Goal: Task Accomplishment & Management: Manage account settings

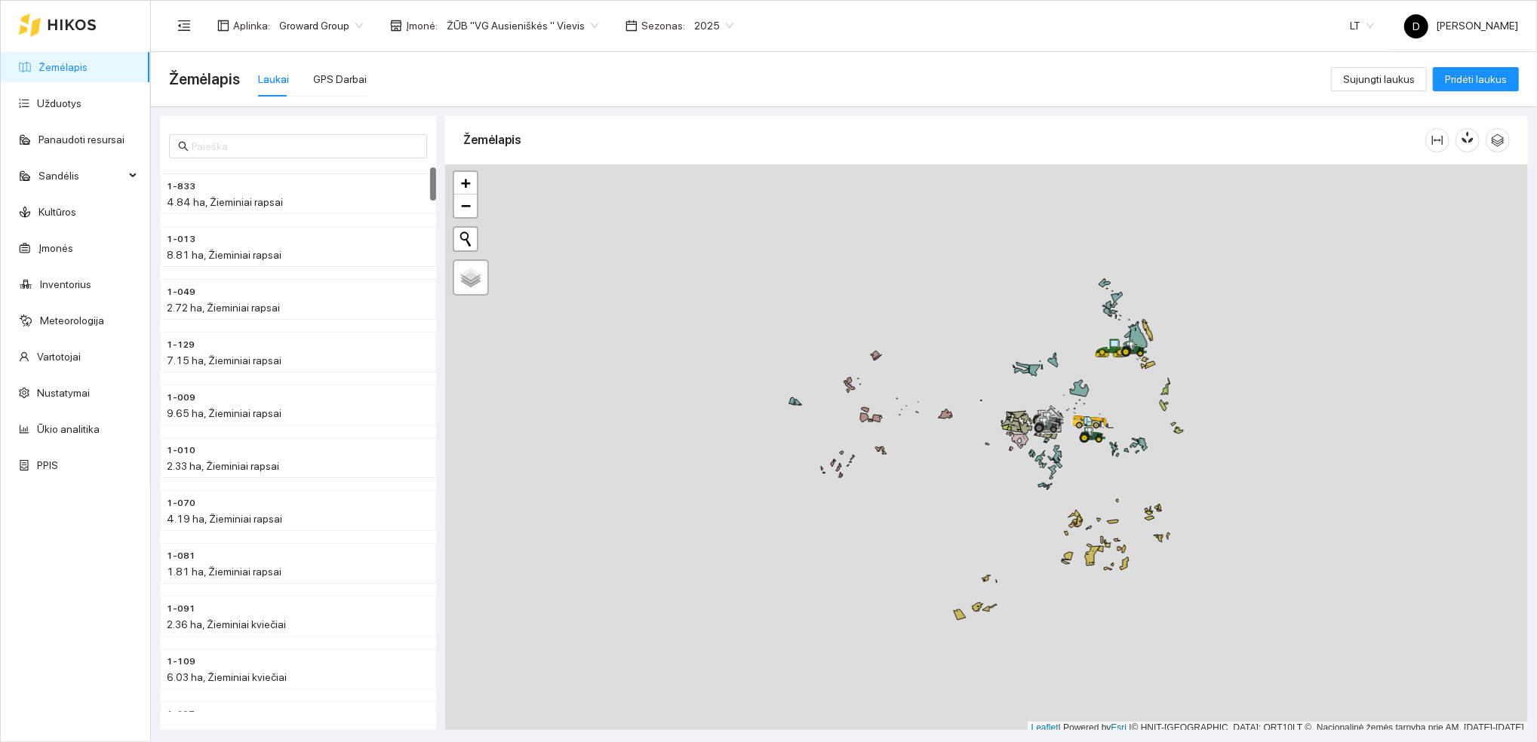
click at [694, 23] on span "2025" at bounding box center [713, 25] width 39 height 23
click at [696, 199] on div "2026" at bounding box center [697, 200] width 39 height 17
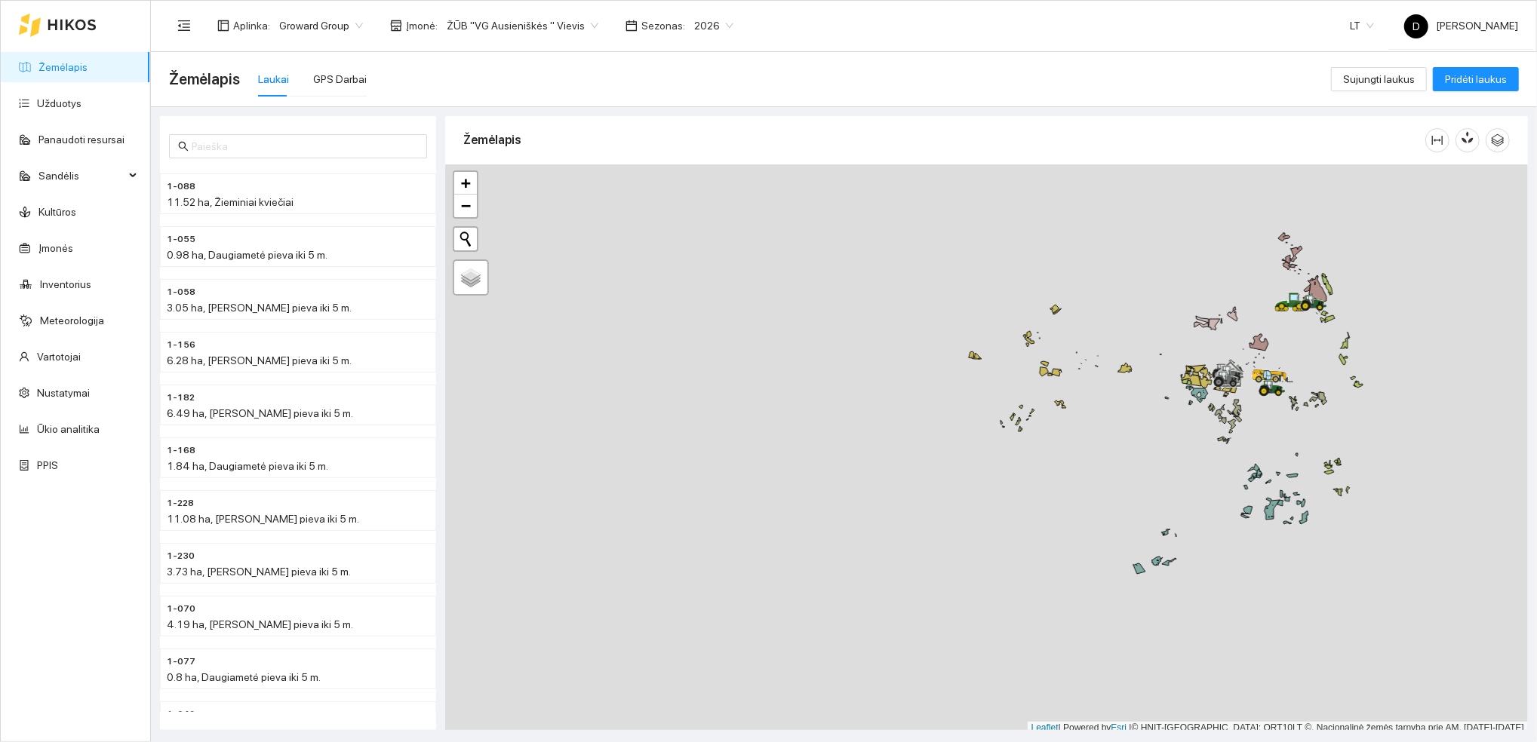
scroll to position [4, 0]
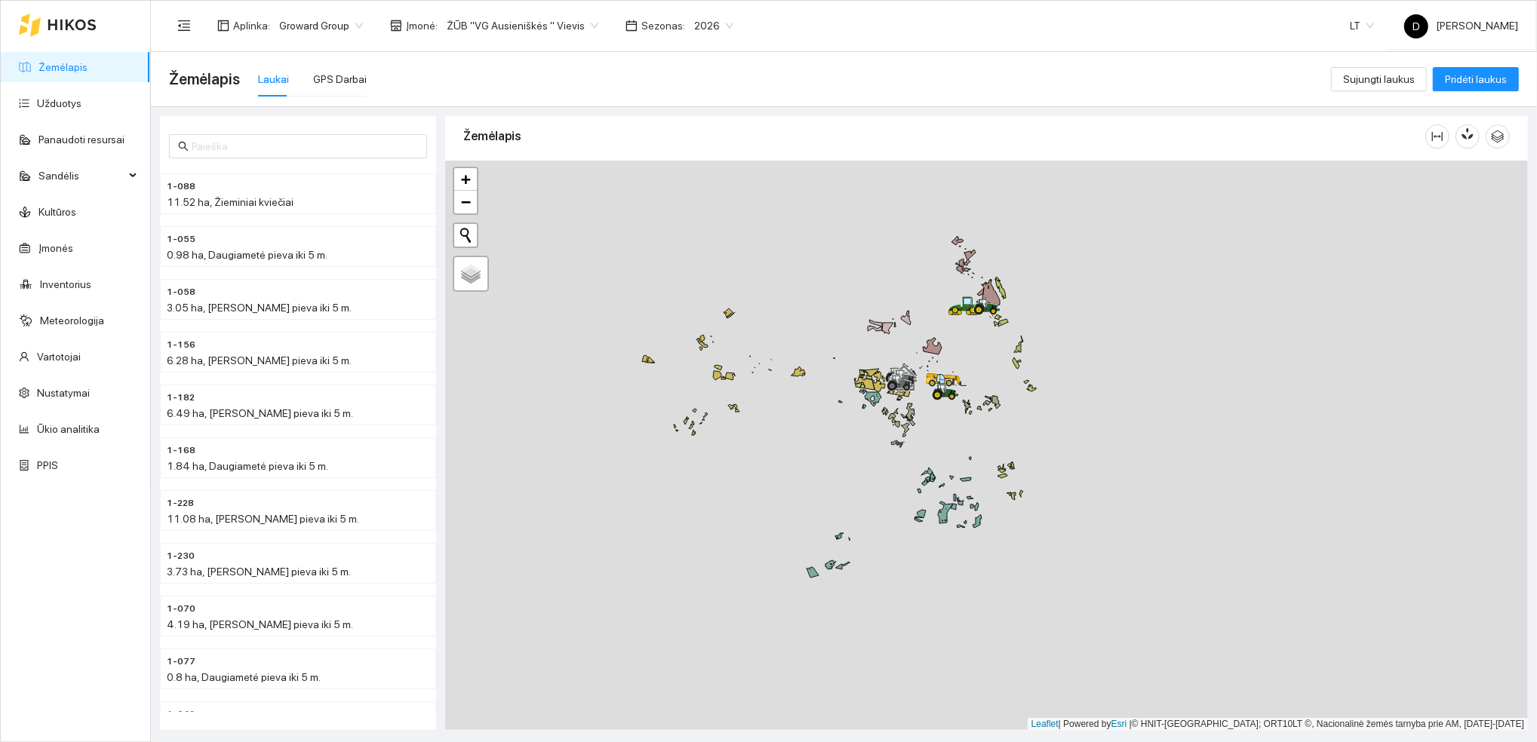
drag, startPoint x: 1165, startPoint y: 328, endPoint x: 748, endPoint y: 354, distance: 417.3
click at [748, 354] on div at bounding box center [986, 446] width 1083 height 570
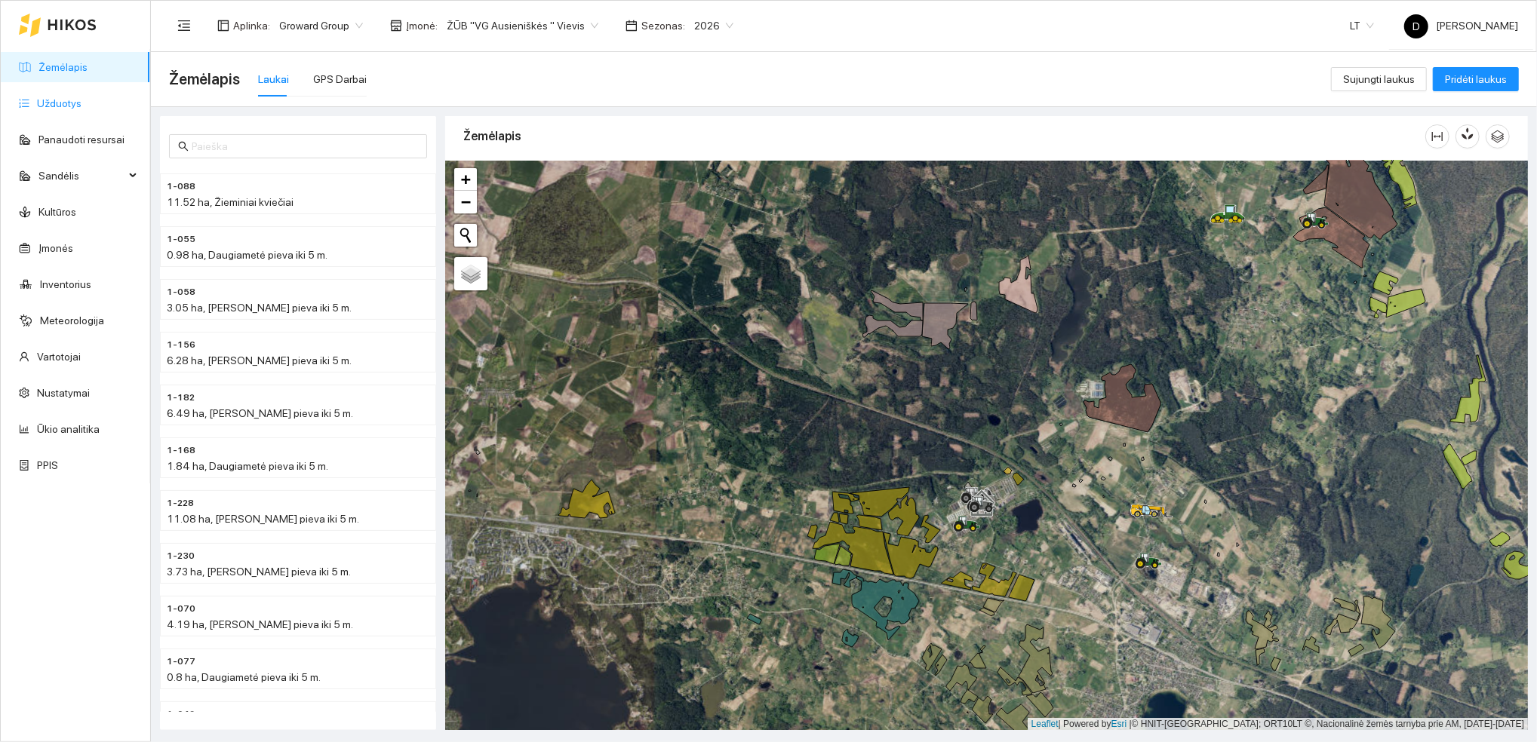
click at [61, 100] on link "Užduotys" at bounding box center [59, 103] width 45 height 12
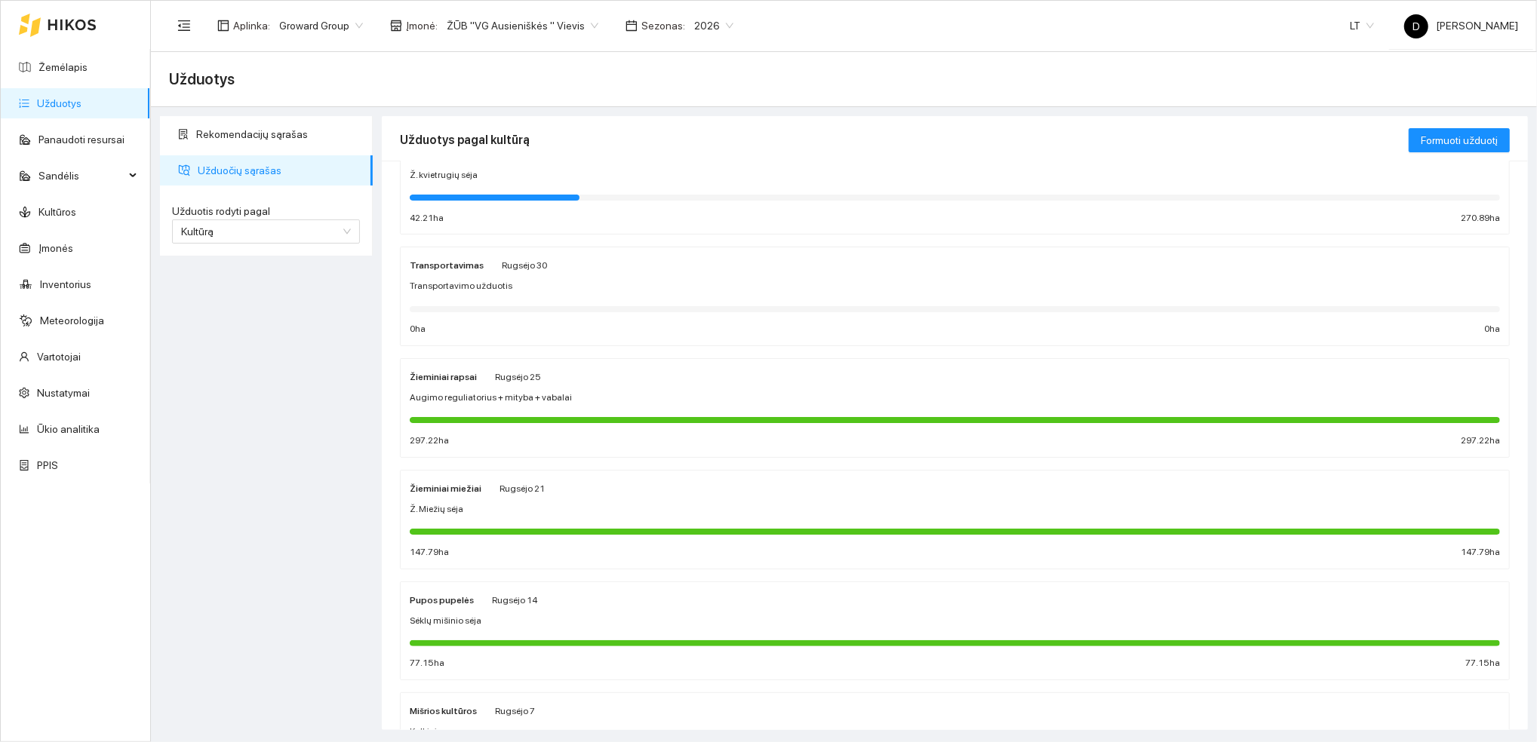
scroll to position [201, 0]
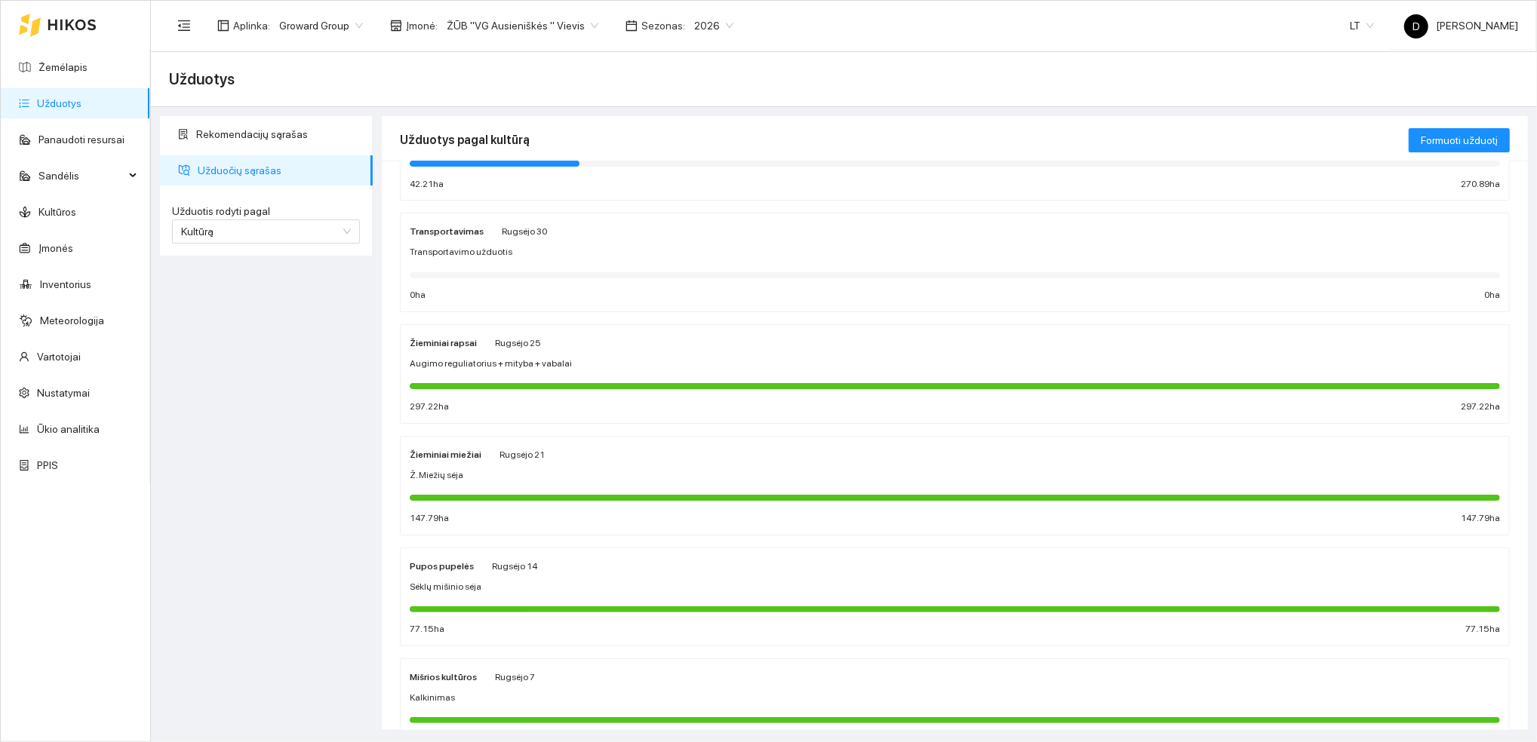
click at [450, 143] on div "Užduotys pagal kultūrą" at bounding box center [904, 139] width 1009 height 43
click at [450, 168] on div at bounding box center [955, 163] width 1090 height 17
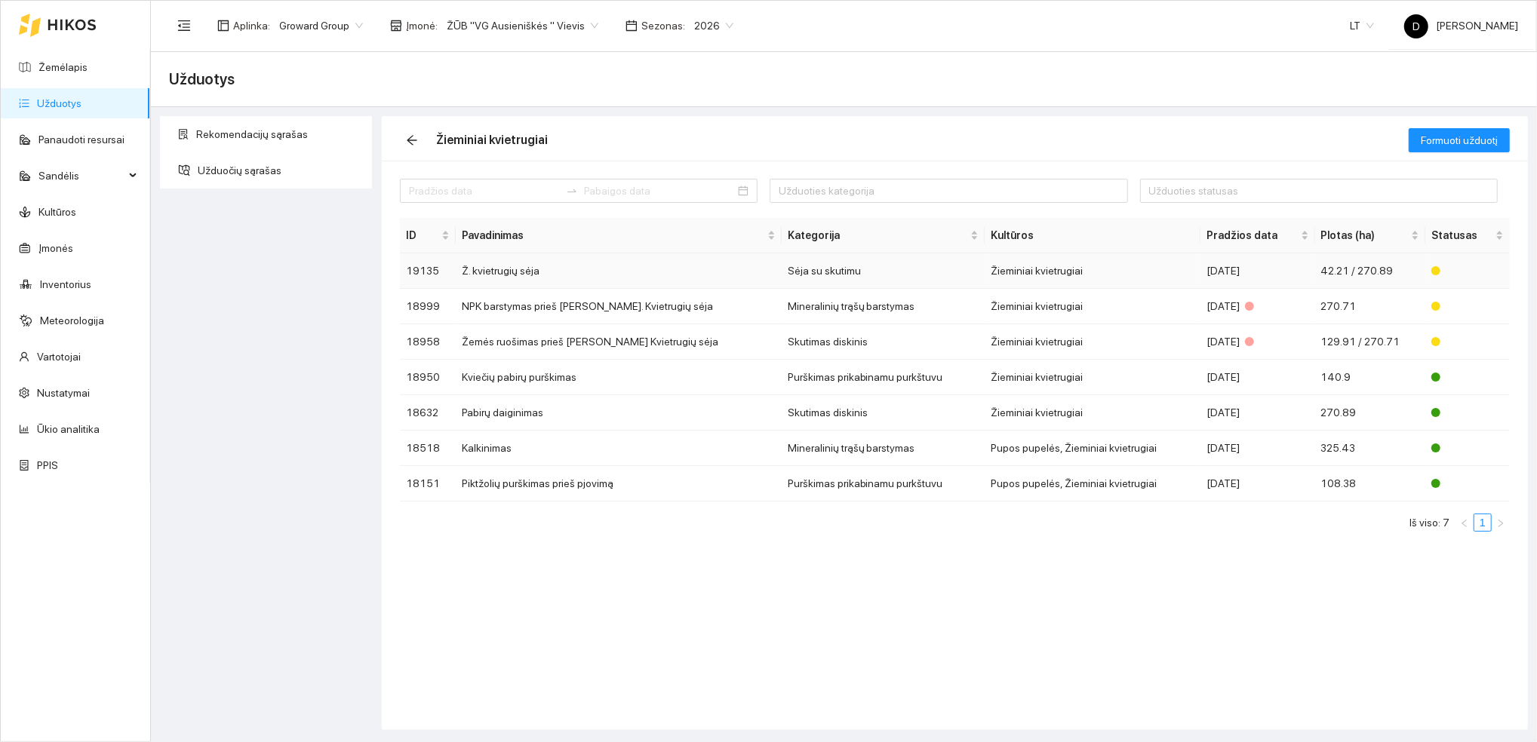
click at [509, 273] on td "Ž. kvietrugių sėja" at bounding box center [619, 271] width 326 height 35
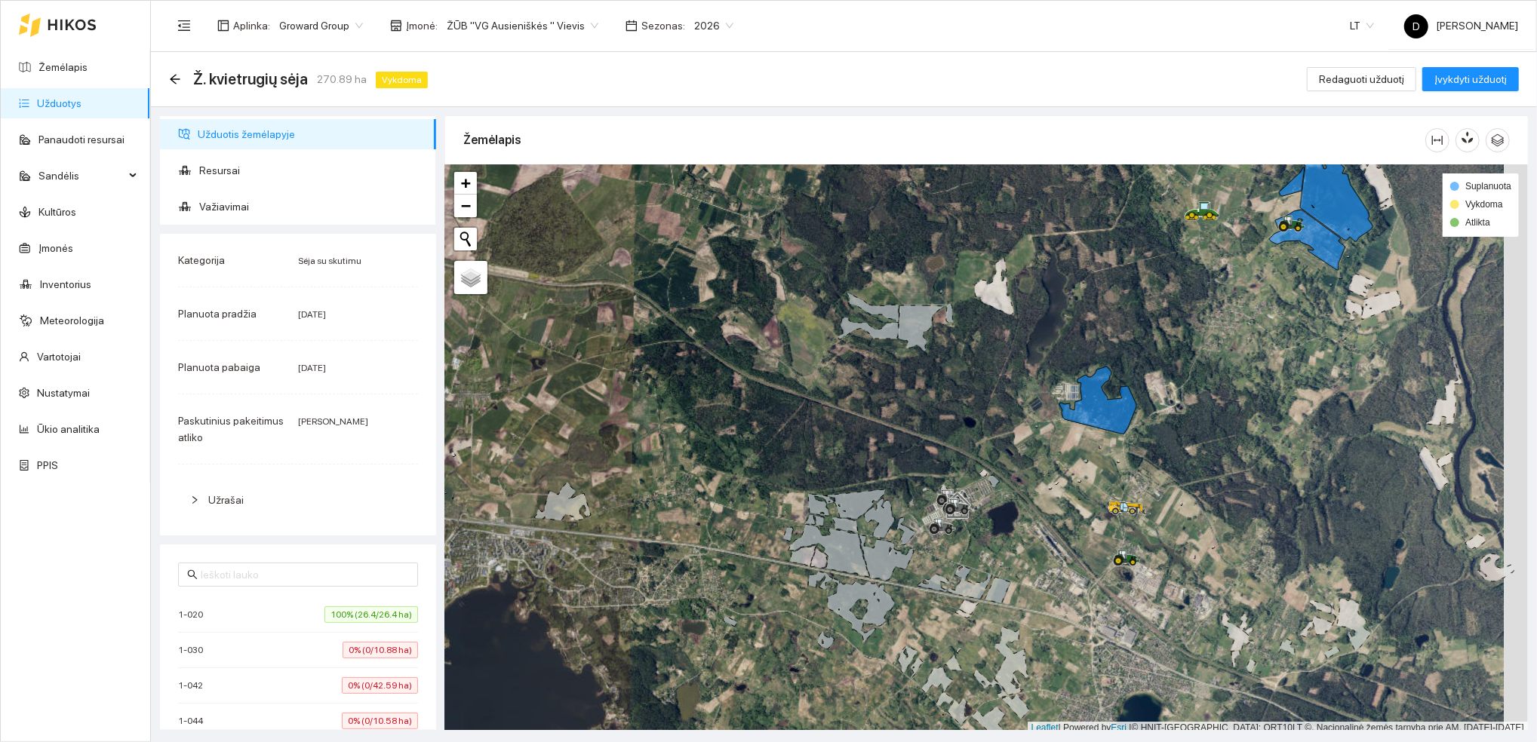
scroll to position [4, 0]
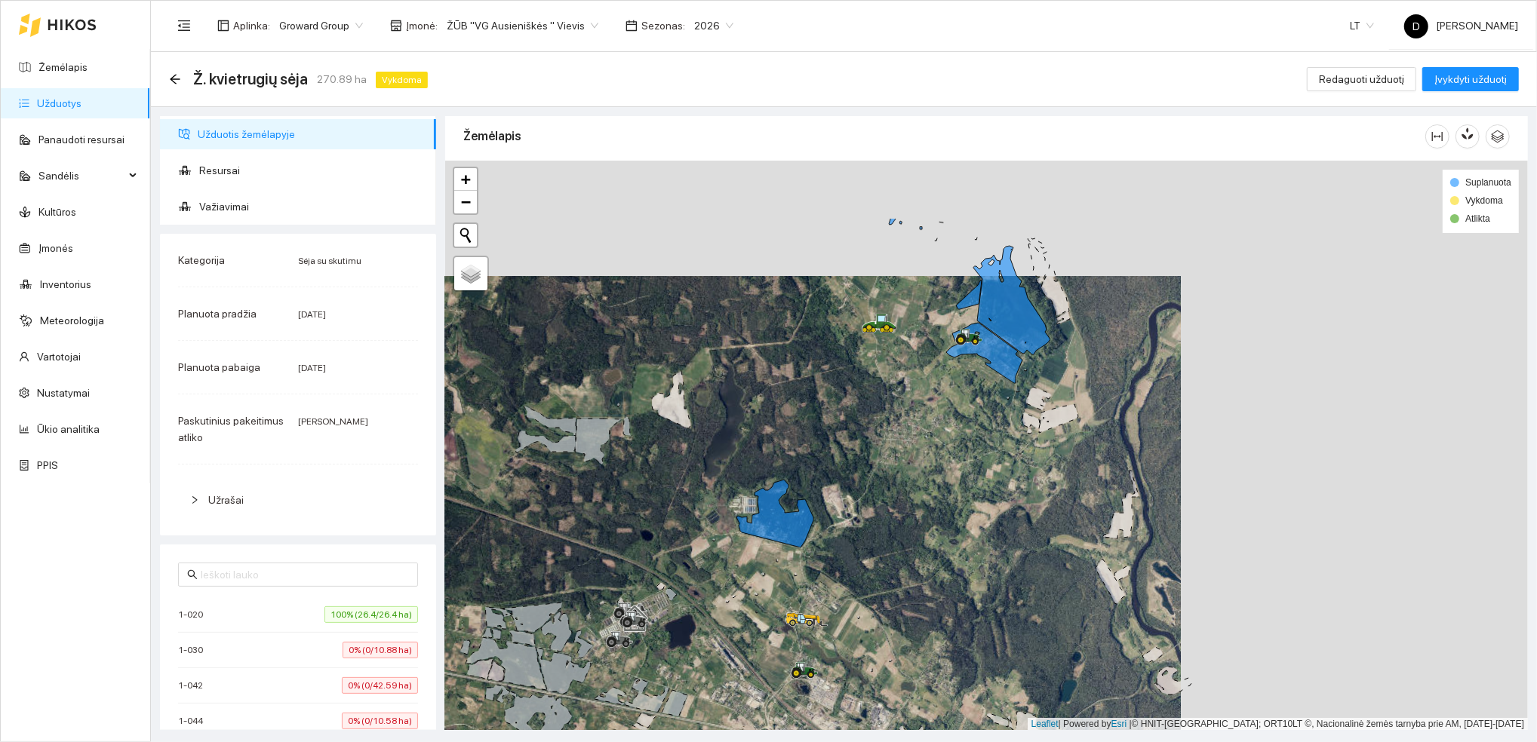
drag, startPoint x: 1136, startPoint y: 284, endPoint x: 775, endPoint y: 410, distance: 382.7
click at [775, 410] on div at bounding box center [986, 446] width 1083 height 570
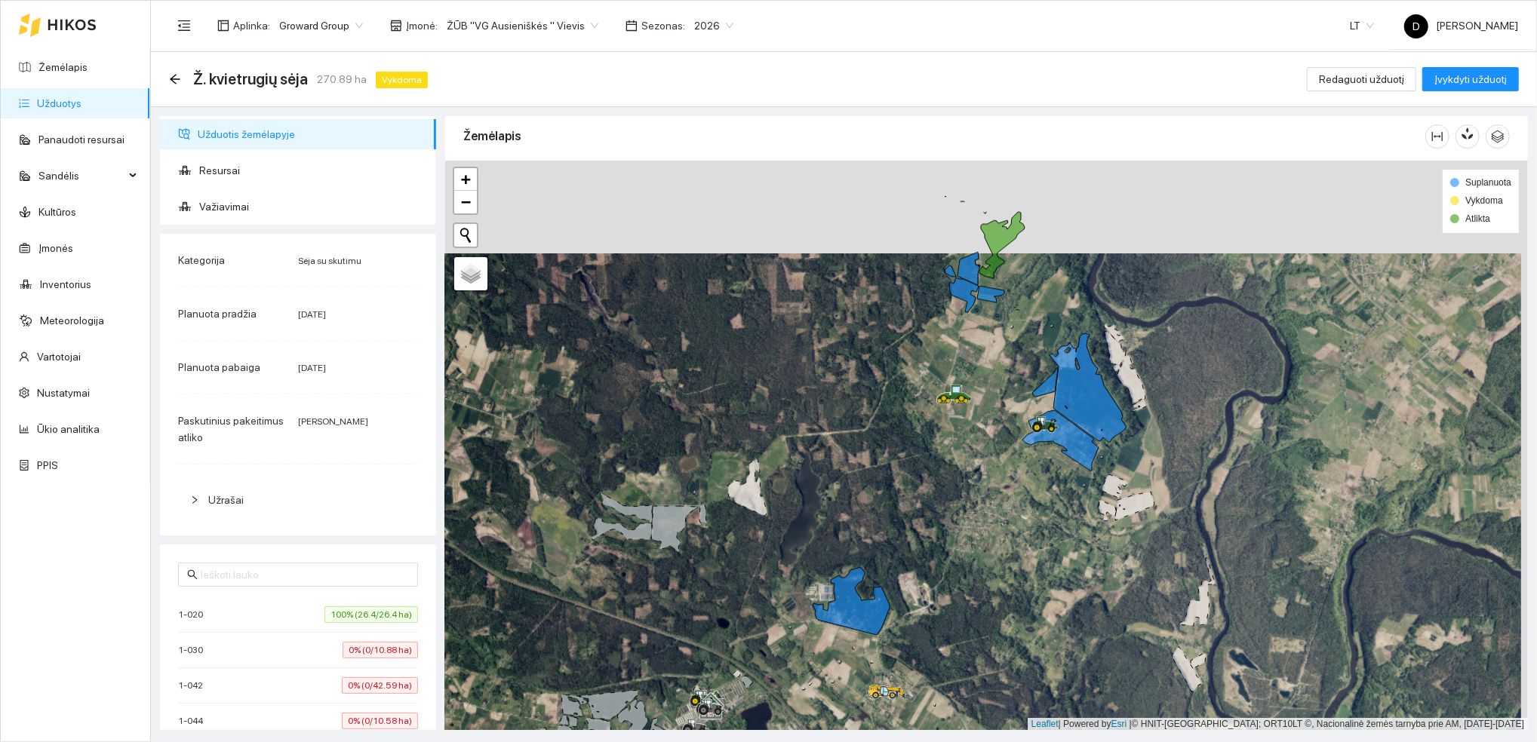
drag, startPoint x: 970, startPoint y: 361, endPoint x: 959, endPoint y: 450, distance: 89.7
click at [960, 451] on div at bounding box center [986, 446] width 1083 height 570
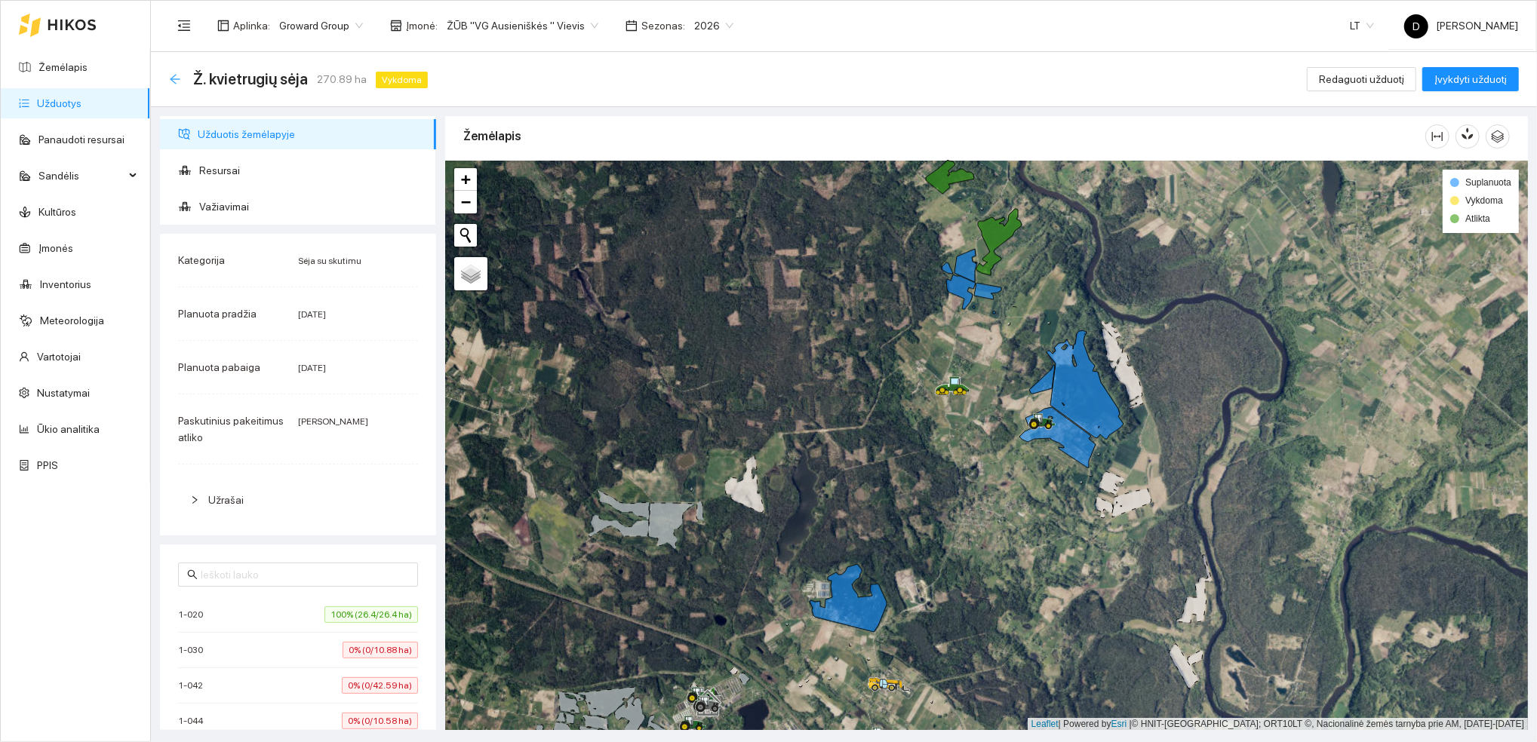
click at [176, 75] on icon "arrow-left" at bounding box center [175, 79] width 12 height 12
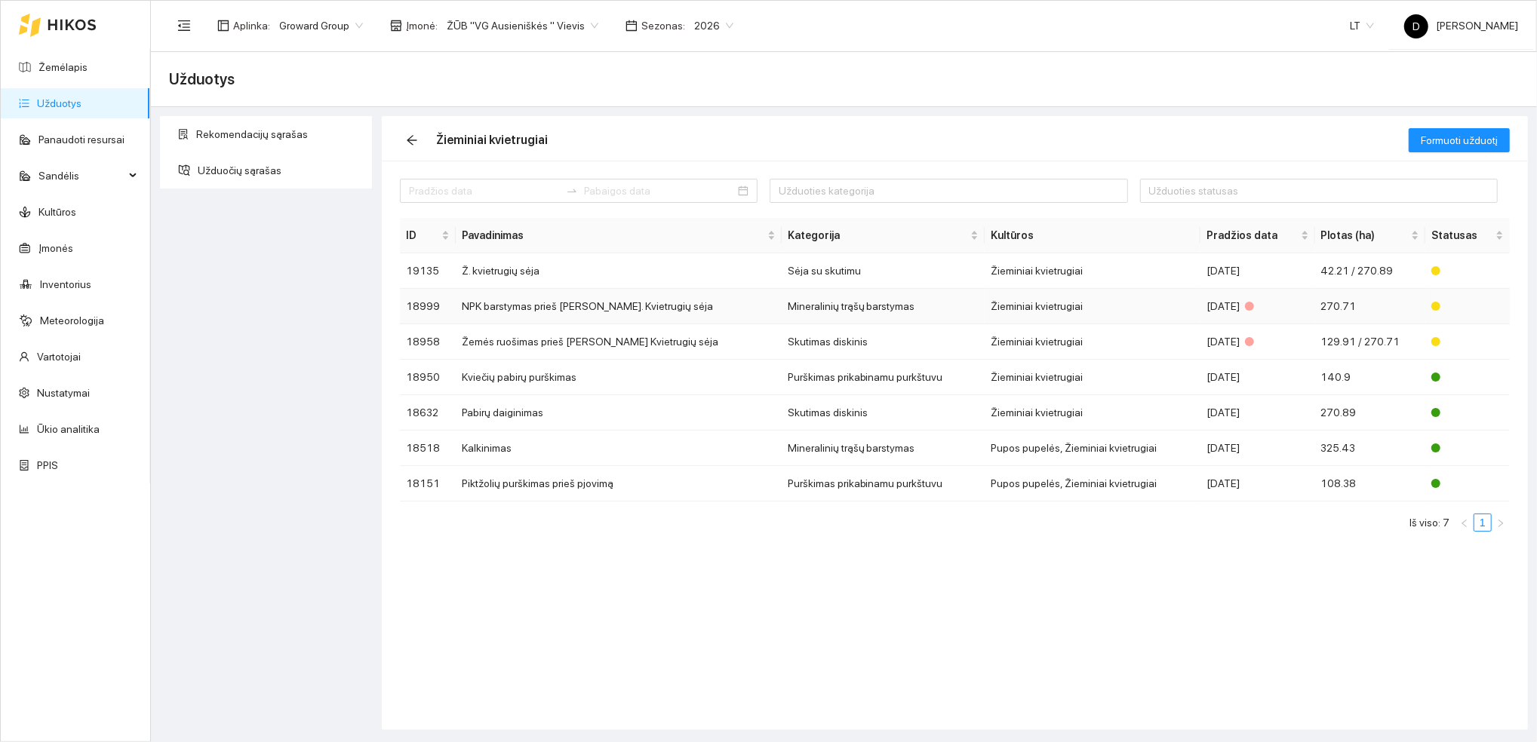
click at [522, 305] on td "NPK barstymas prieš [PERSON_NAME]. Kvietrugių sėja" at bounding box center [619, 306] width 326 height 35
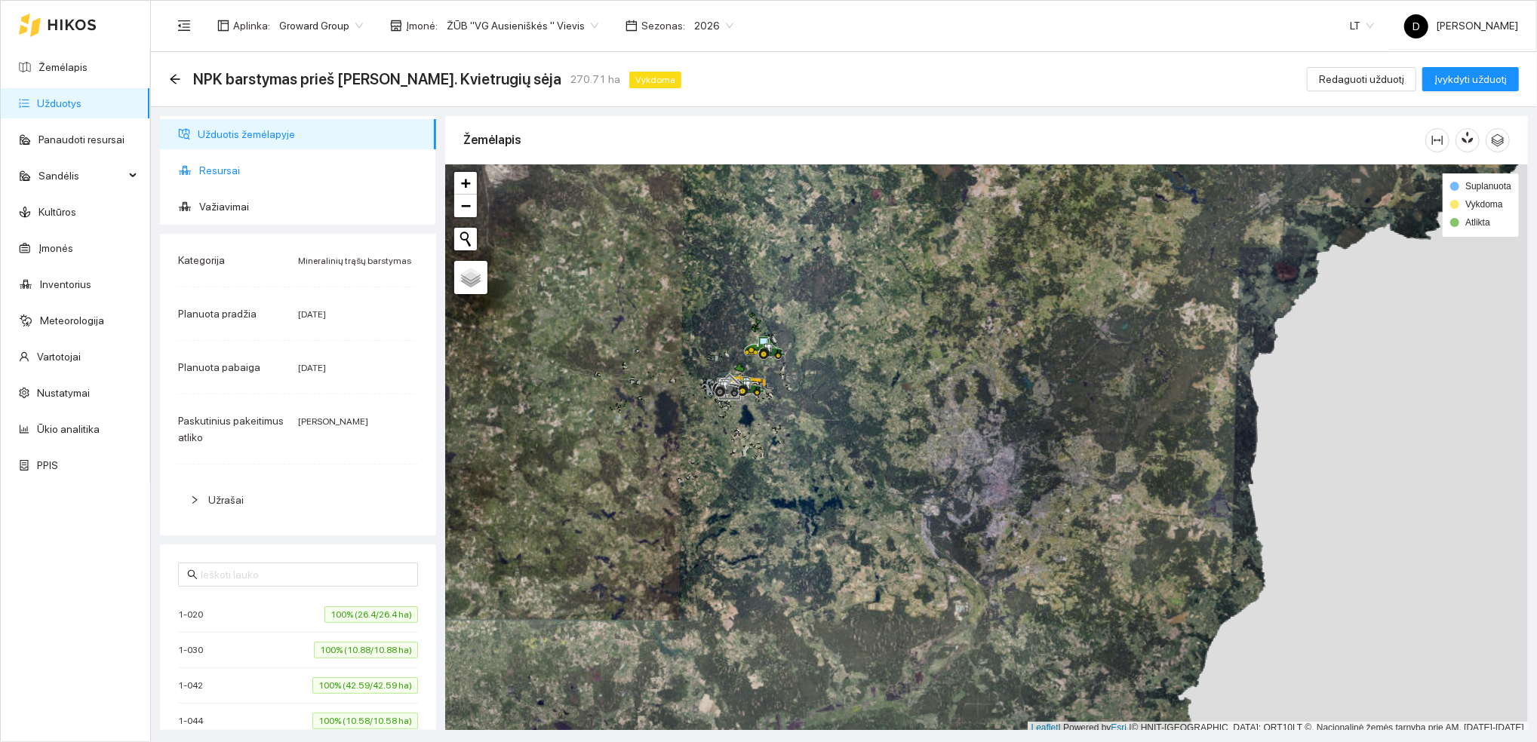
click at [227, 170] on span "Resursai" at bounding box center [311, 170] width 225 height 30
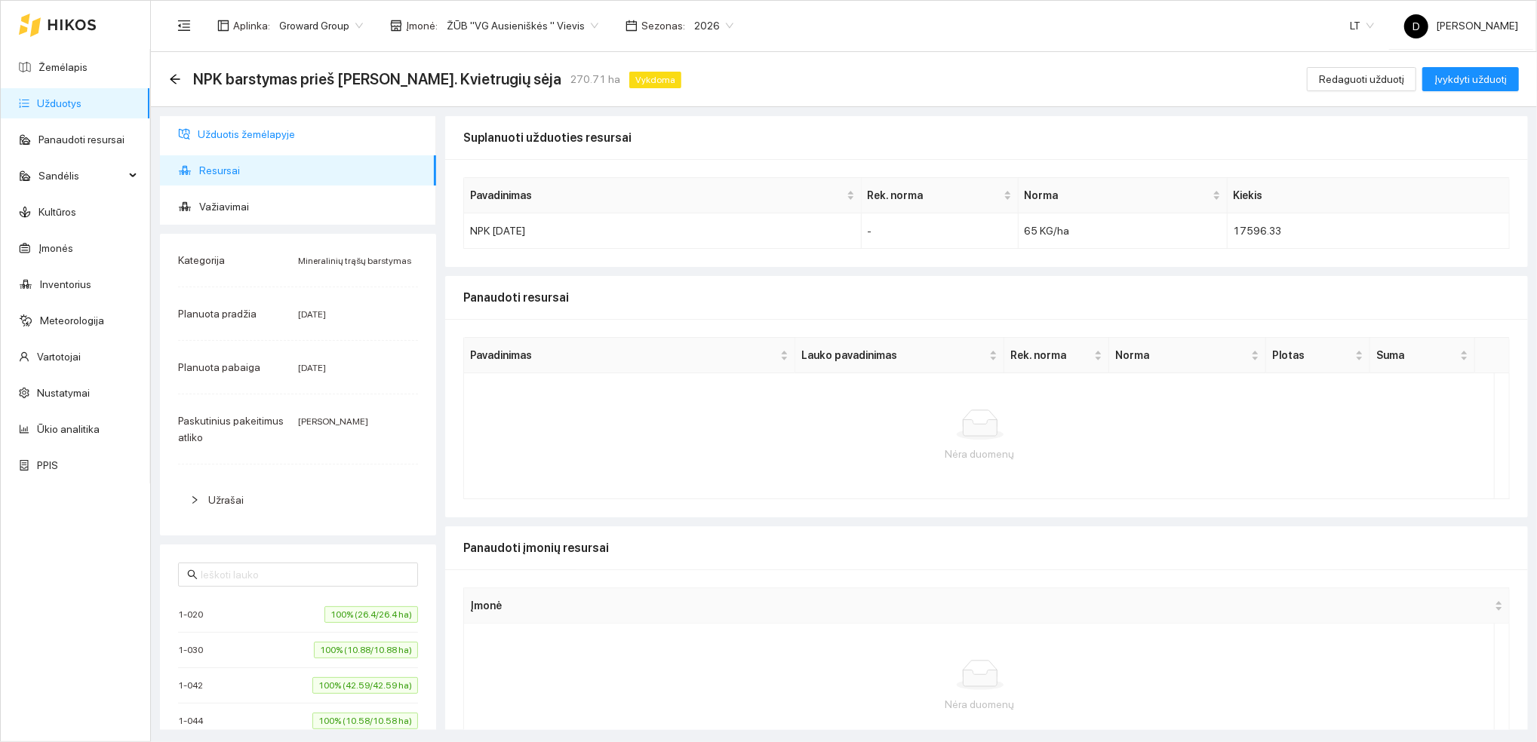
click at [244, 134] on span "Užduotis žemėlapyje" at bounding box center [311, 134] width 226 height 30
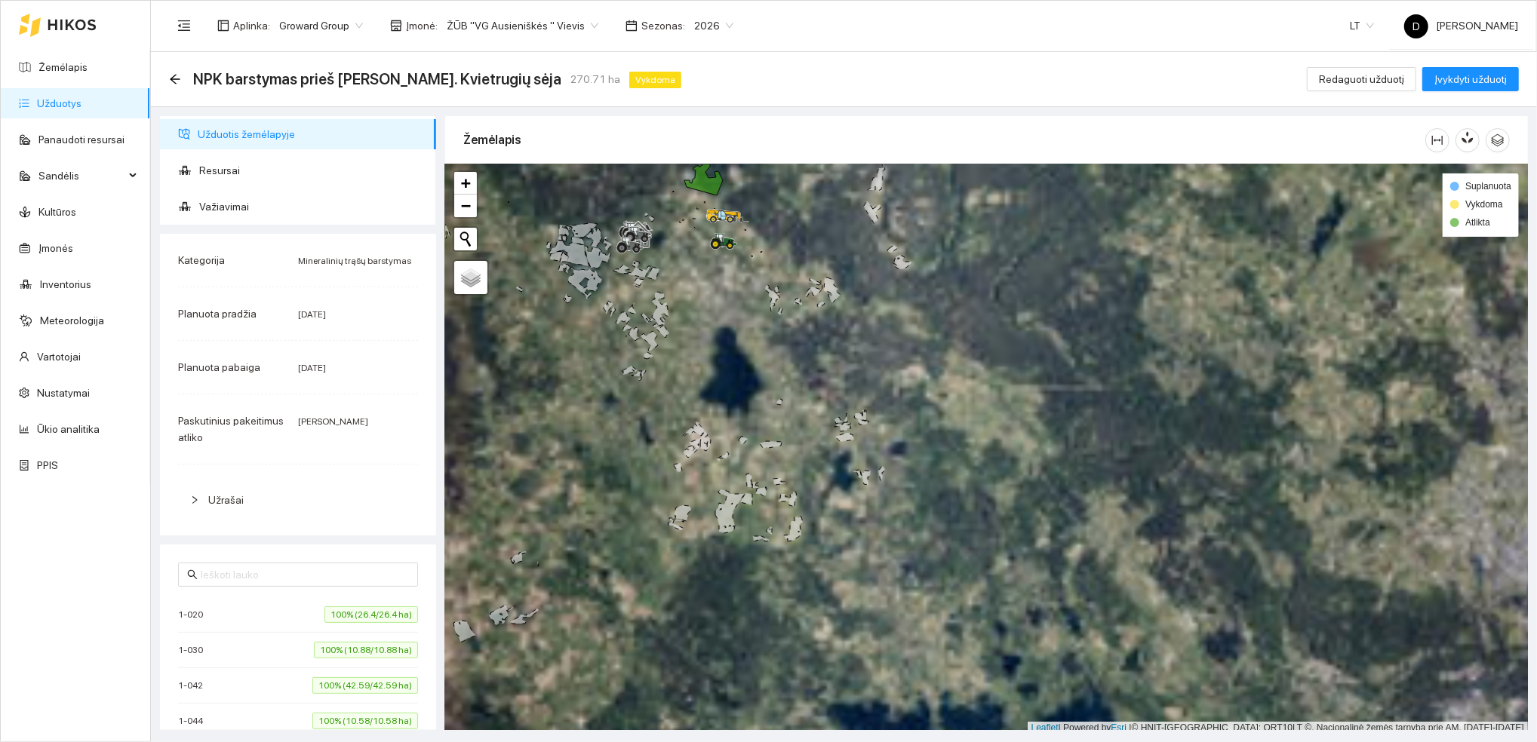
scroll to position [4, 0]
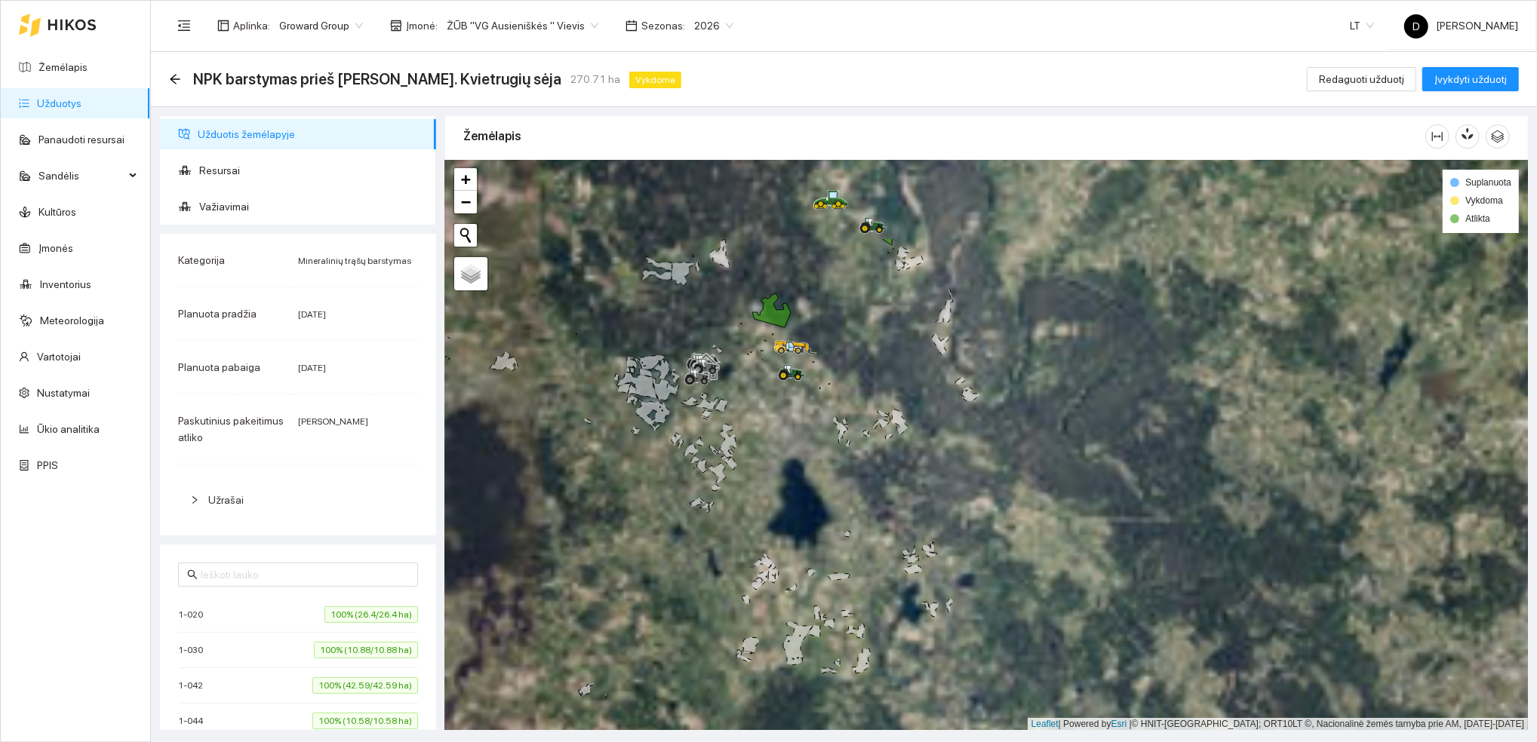
drag, startPoint x: 696, startPoint y: 297, endPoint x: 764, endPoint y: 433, distance: 151.8
click at [764, 433] on div at bounding box center [986, 446] width 1083 height 570
click at [177, 77] on icon "arrow-left" at bounding box center [175, 79] width 12 height 12
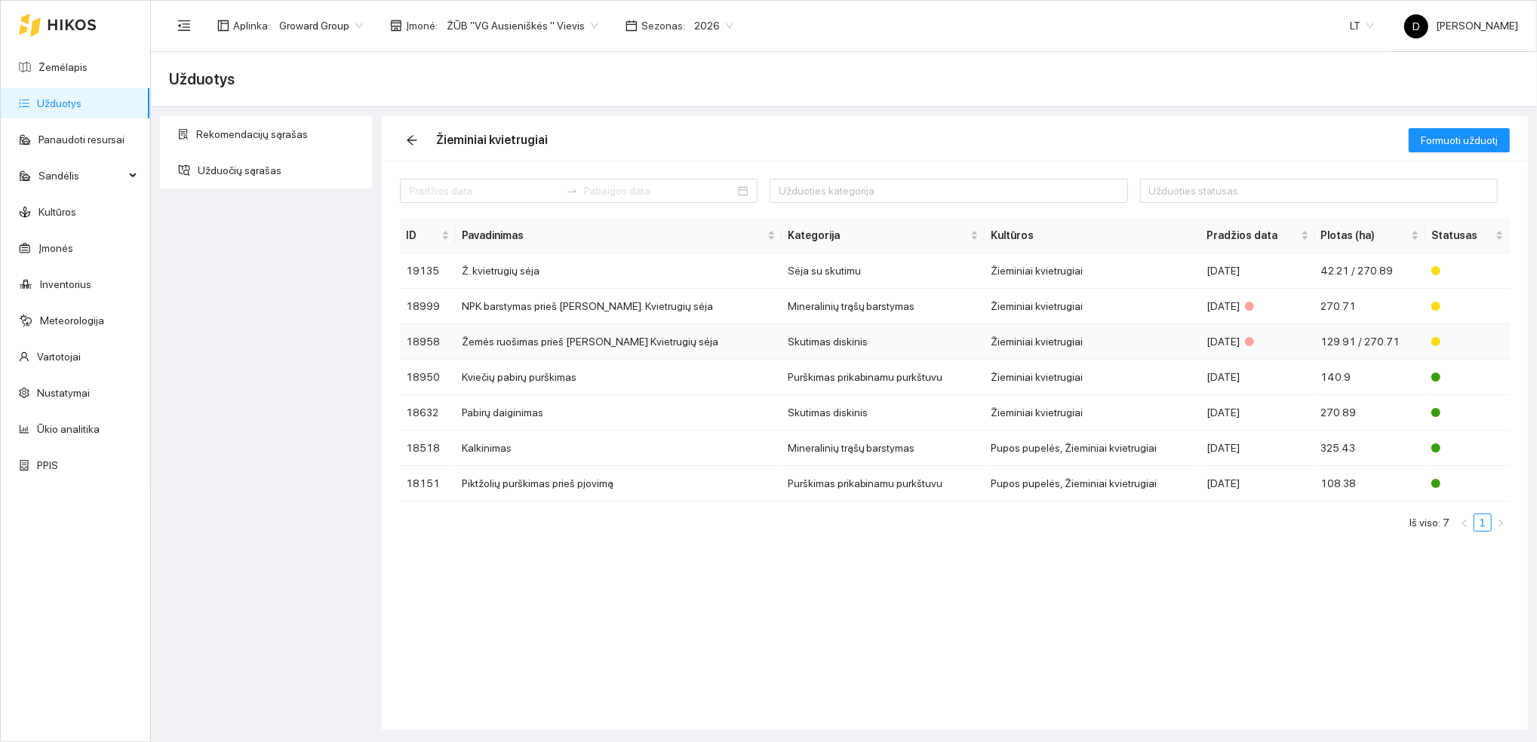
click at [492, 340] on td "Žemės ruošimas prieš [PERSON_NAME] Kvietrugių sėja" at bounding box center [619, 341] width 326 height 35
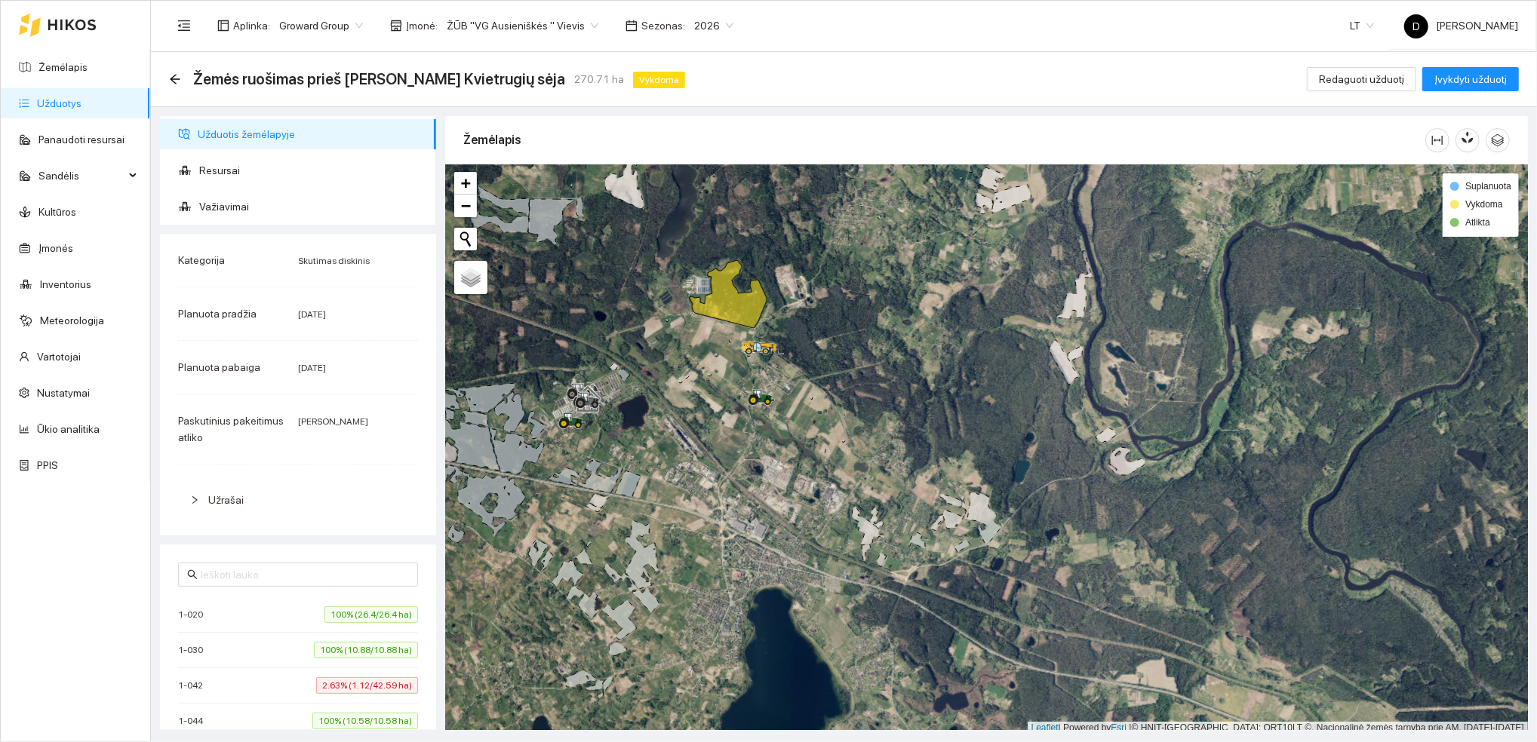
scroll to position [4, 0]
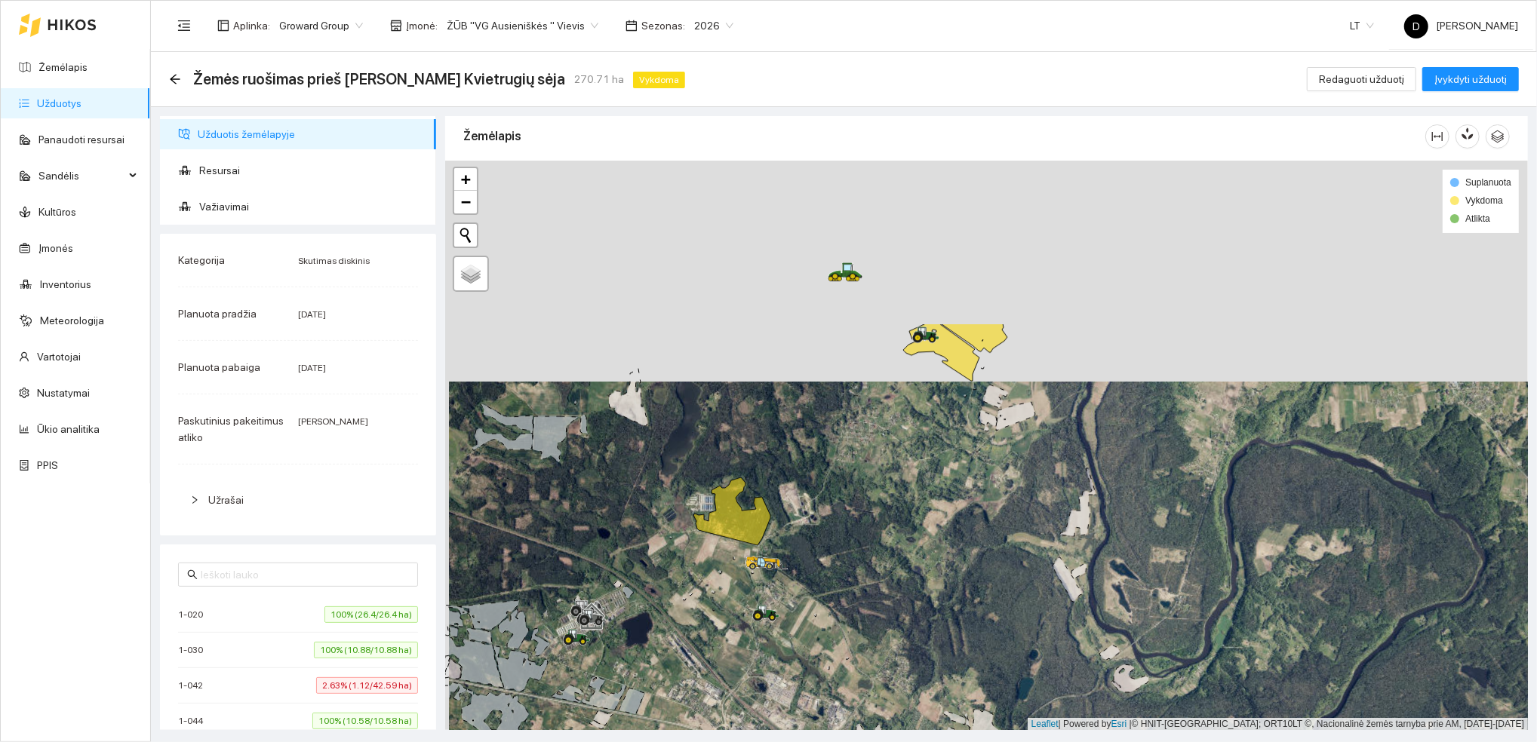
drag, startPoint x: 702, startPoint y: 245, endPoint x: 705, endPoint y: 466, distance: 221.1
click at [705, 466] on div at bounding box center [986, 446] width 1083 height 570
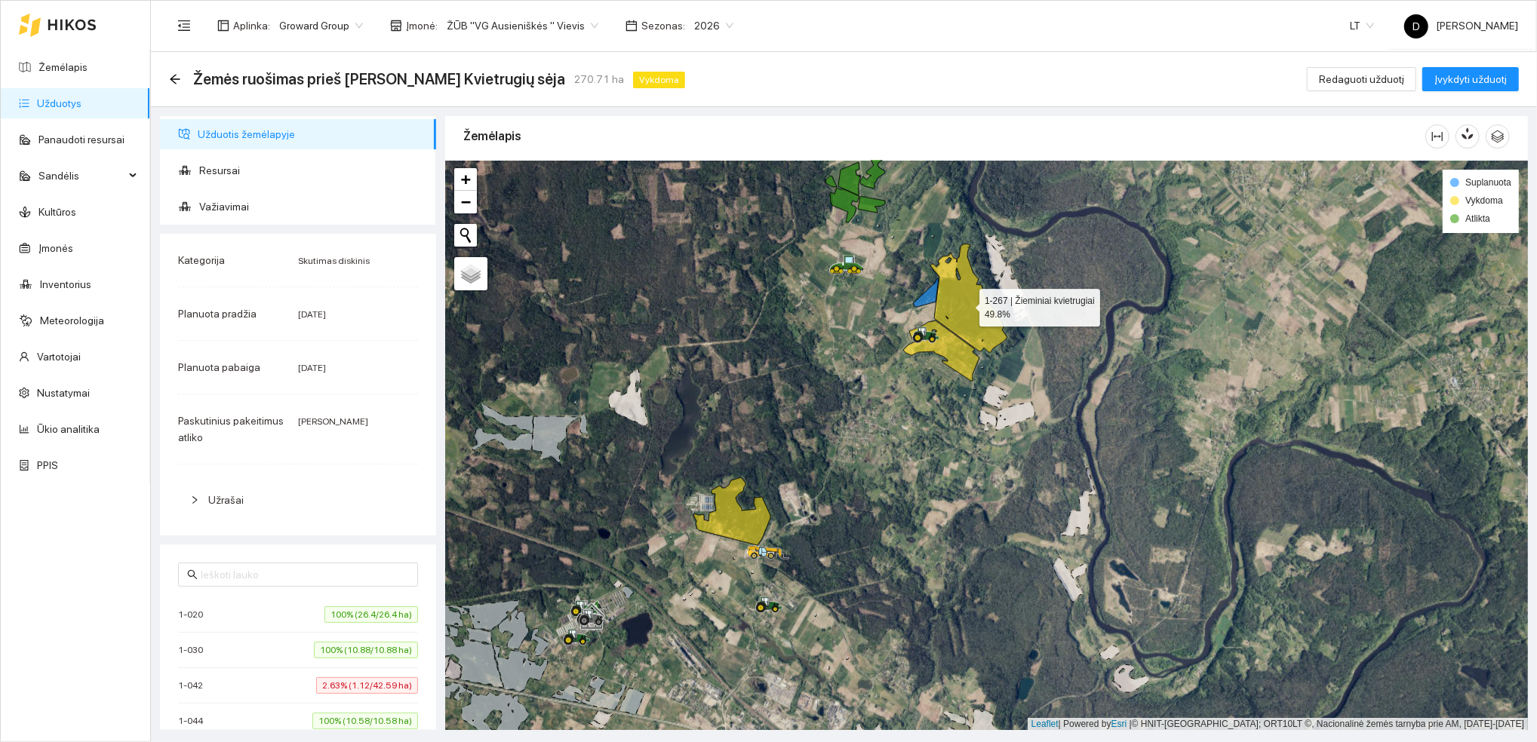
click at [966, 309] on icon at bounding box center [968, 298] width 77 height 109
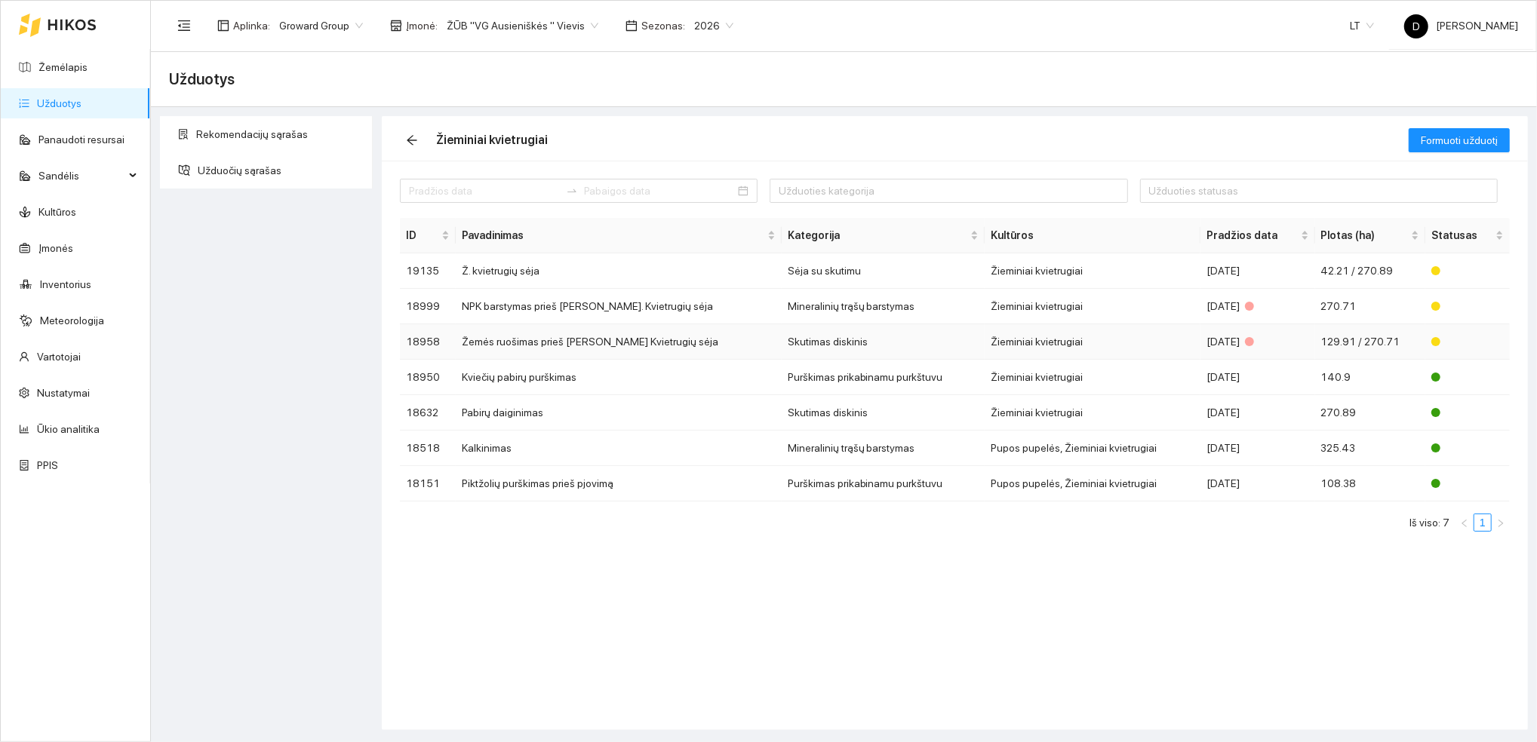
click at [616, 341] on td "Žemės ruošimas prieš [PERSON_NAME] Kvietrugių sėja" at bounding box center [619, 341] width 326 height 35
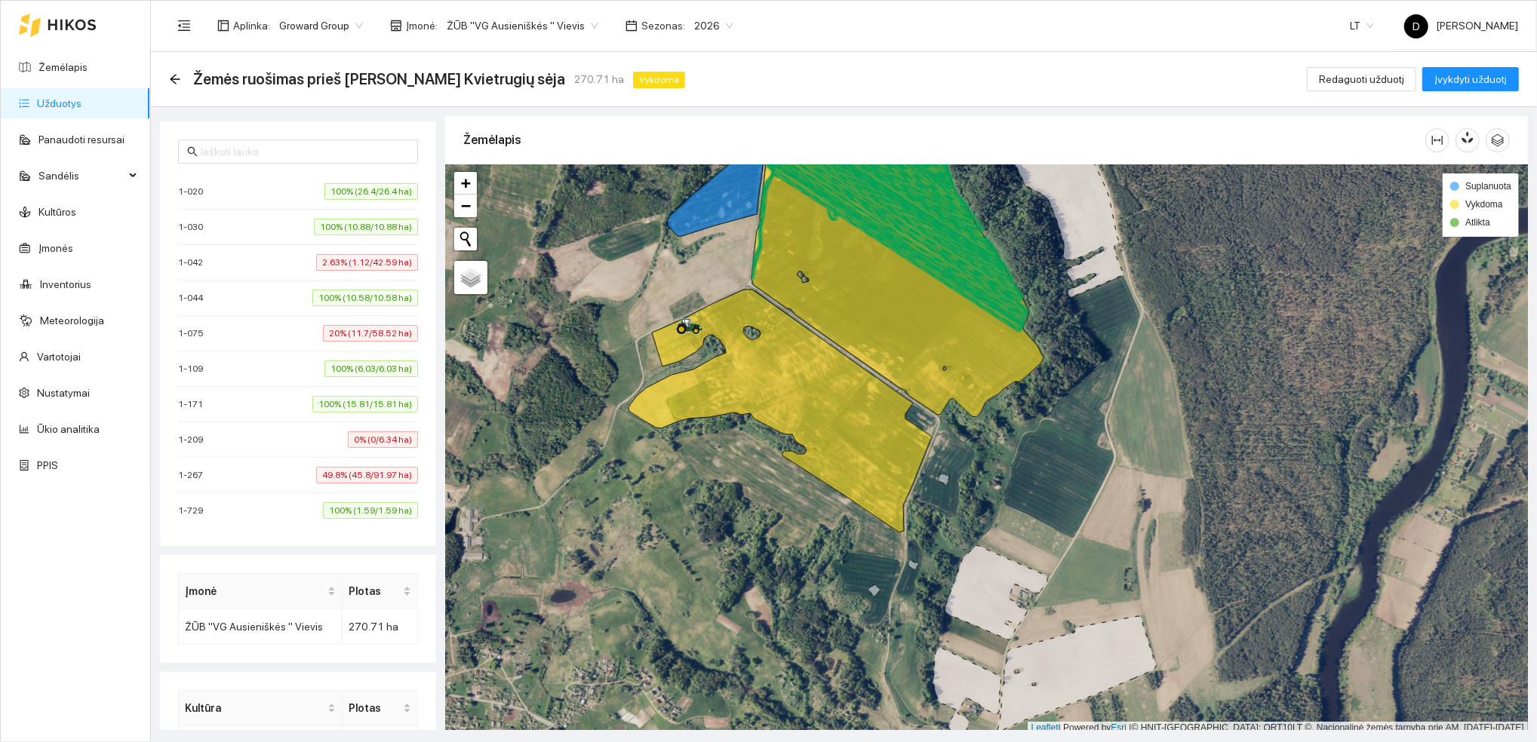
scroll to position [405, 0]
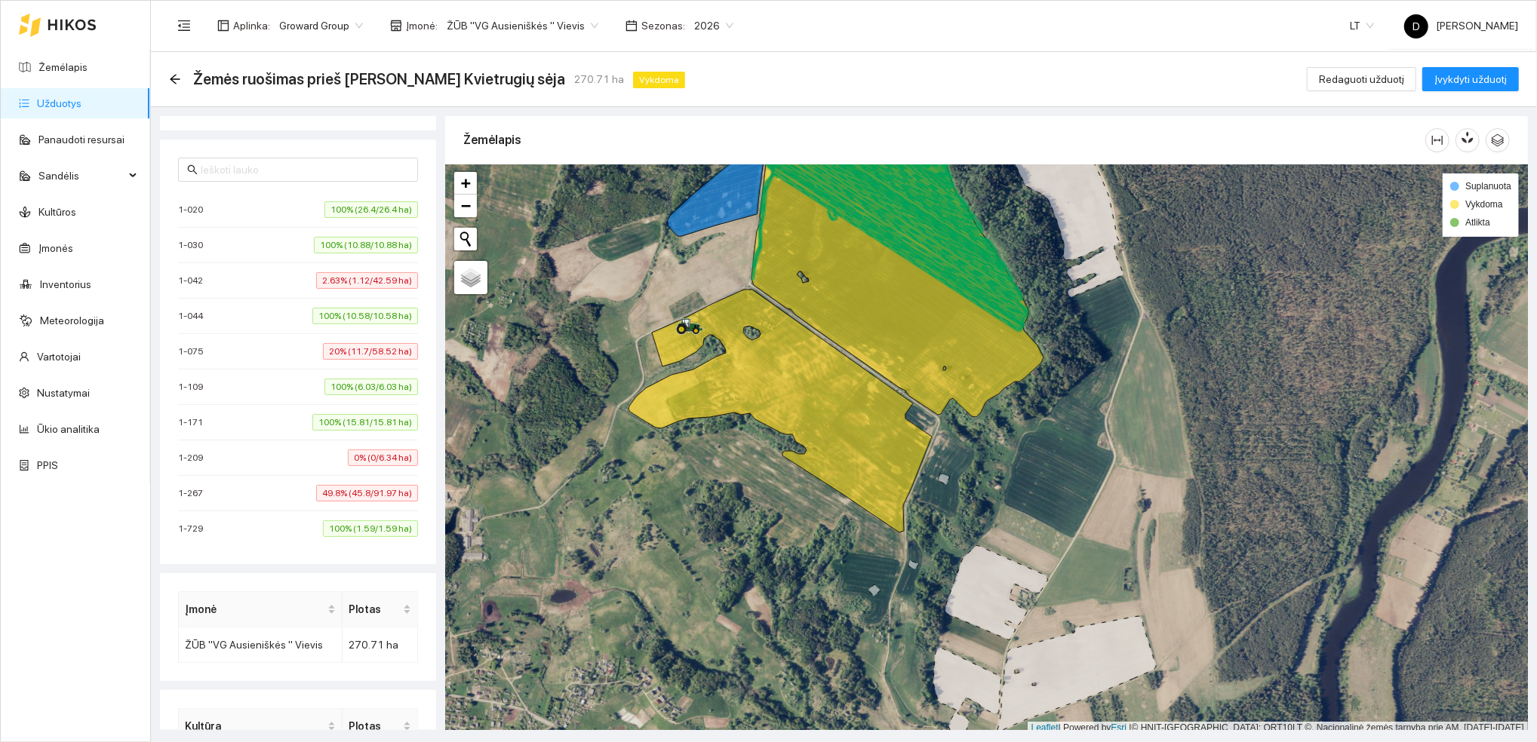
click at [321, 496] on span "49.8% (45.8/91.97 ha)" at bounding box center [367, 493] width 102 height 17
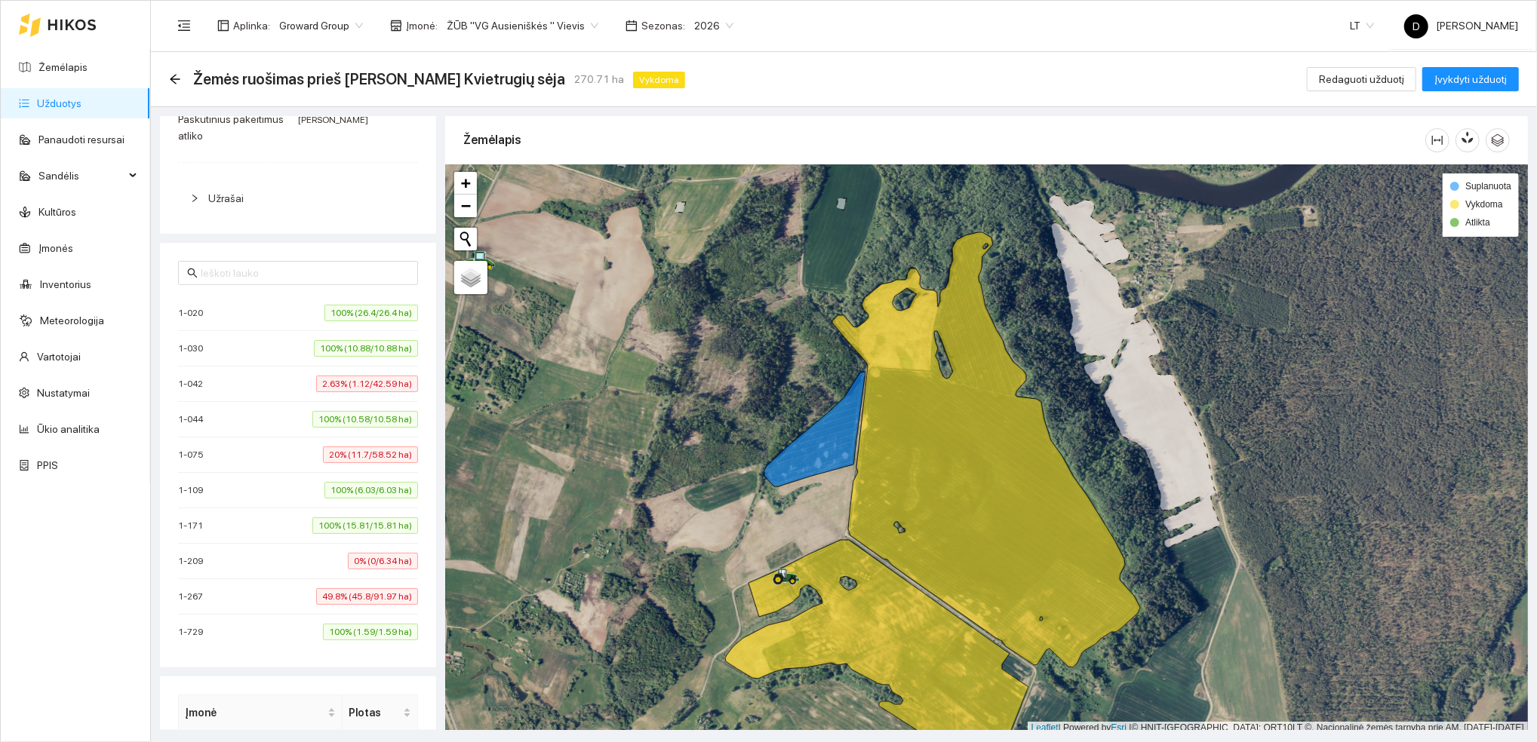
scroll to position [0, 0]
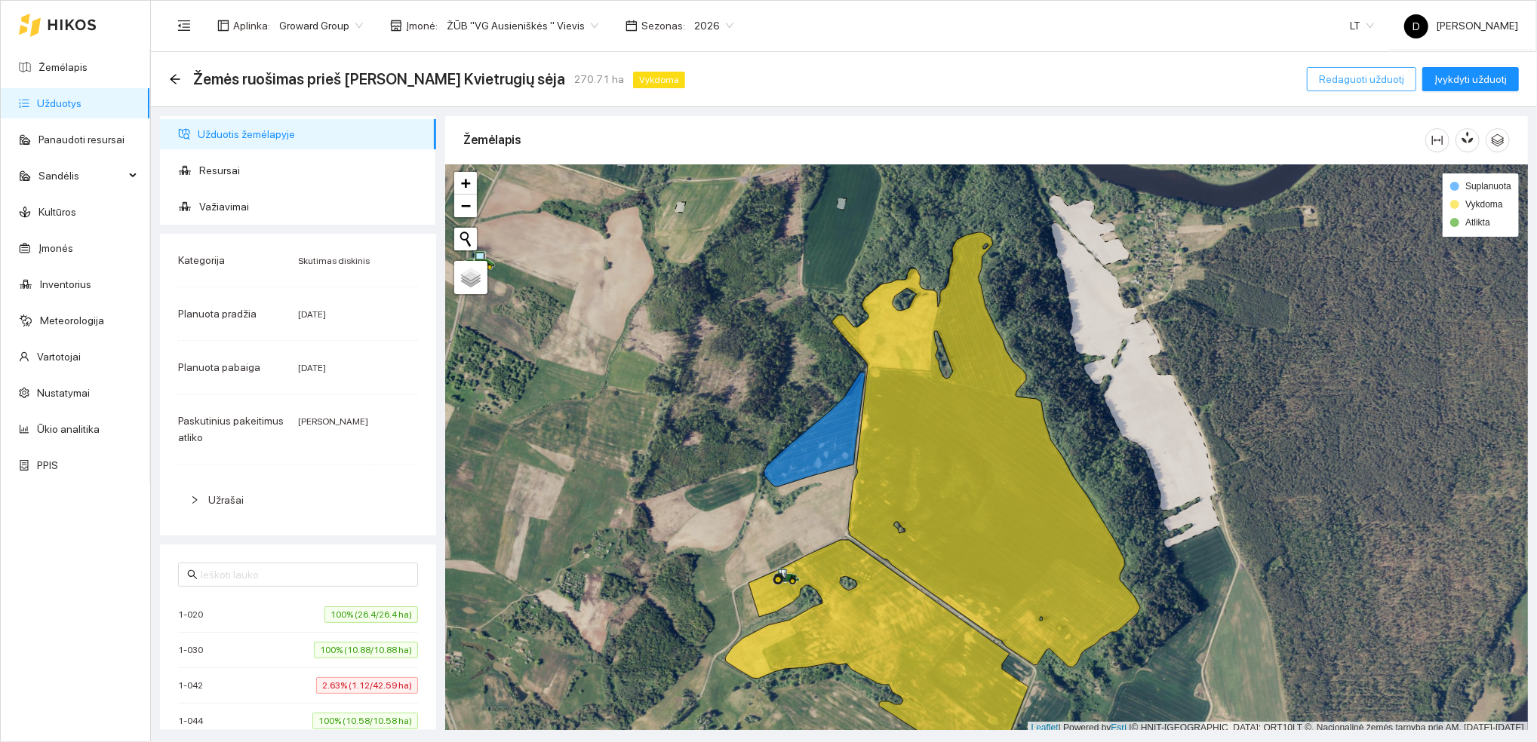
click at [1354, 76] on span "Redaguoti užduotį" at bounding box center [1361, 79] width 85 height 17
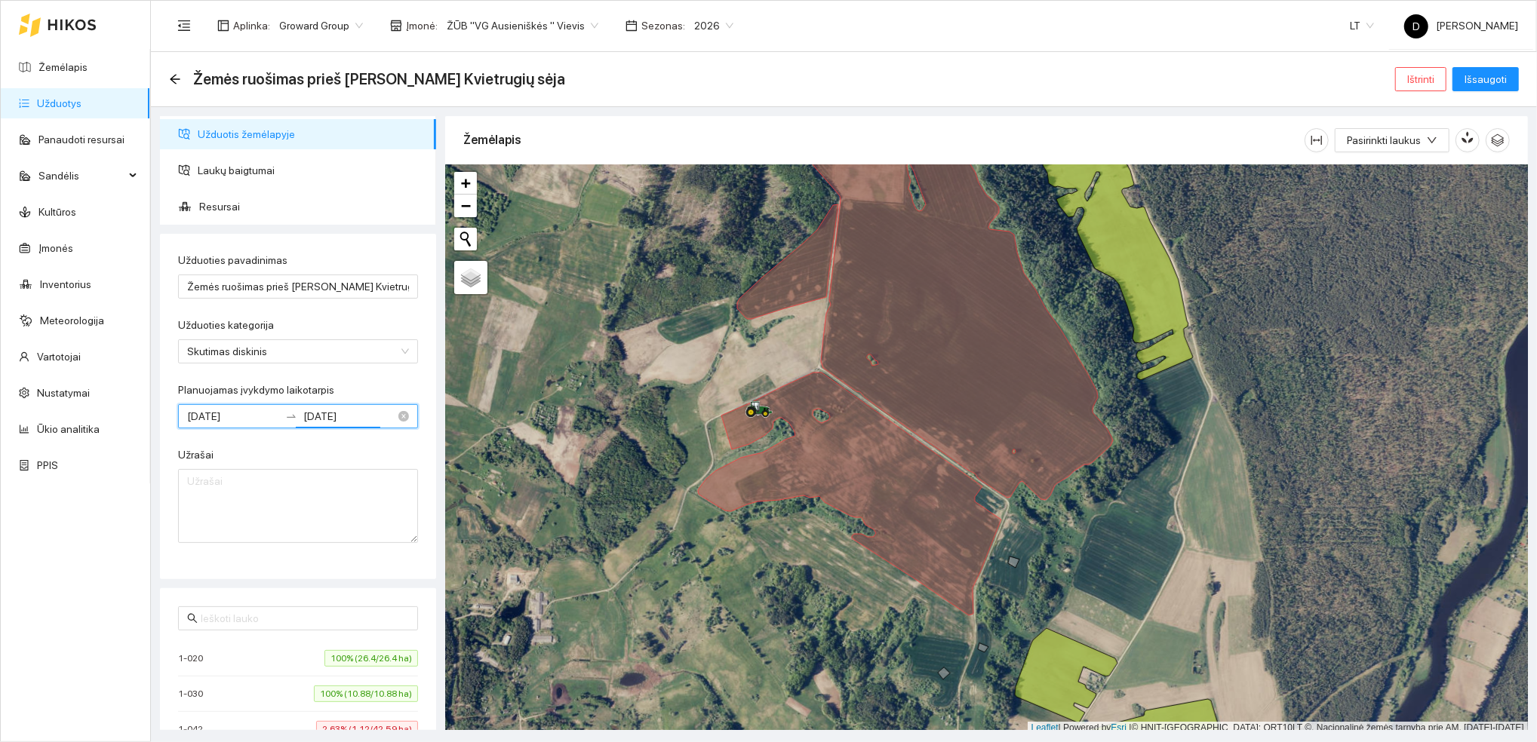
click at [327, 417] on input "[DATE]" at bounding box center [349, 416] width 92 height 17
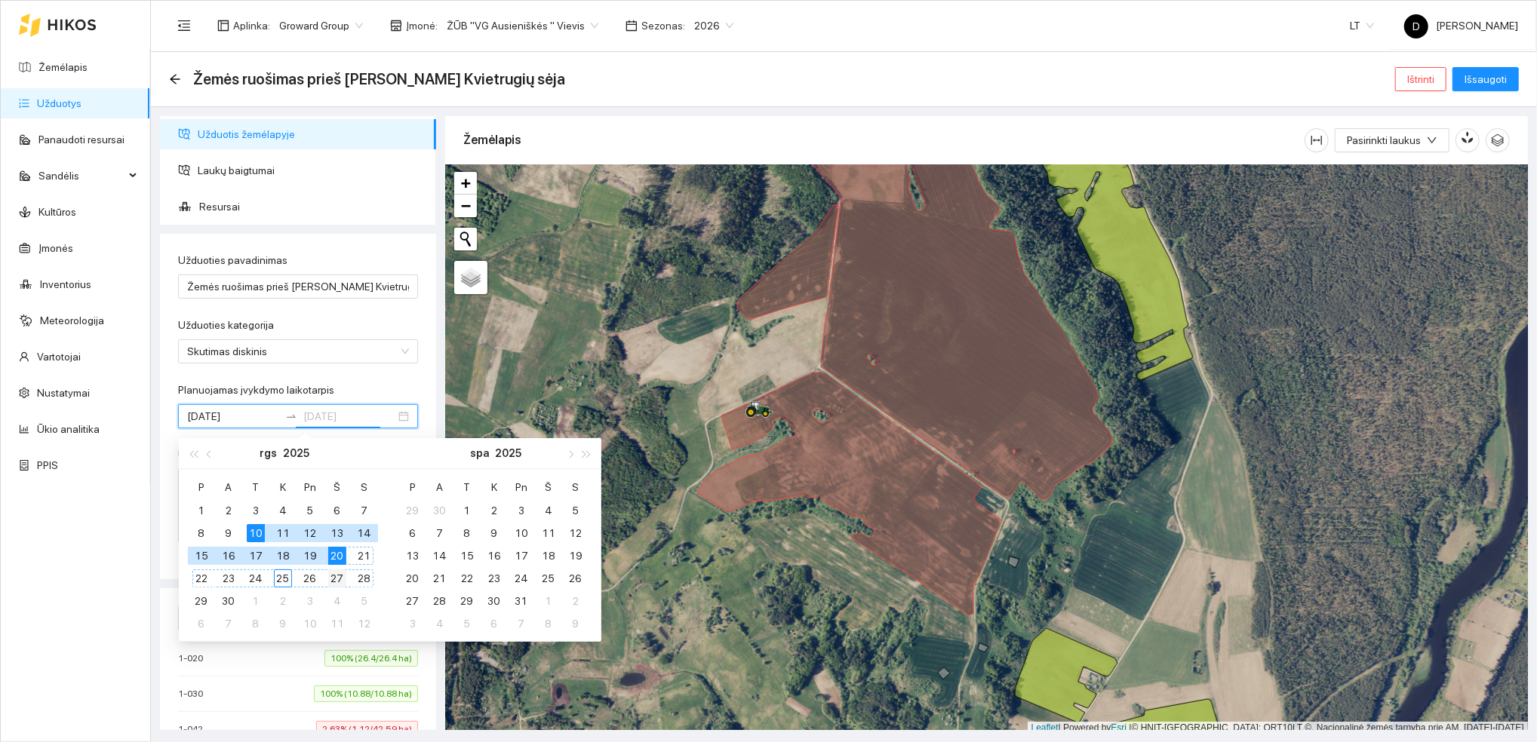
type input "[DATE]"
click at [341, 576] on div "27" at bounding box center [337, 579] width 18 height 18
type input "[DATE]"
click at [353, 386] on div "Planuojamas įvykdymo laikotarpis" at bounding box center [298, 393] width 240 height 23
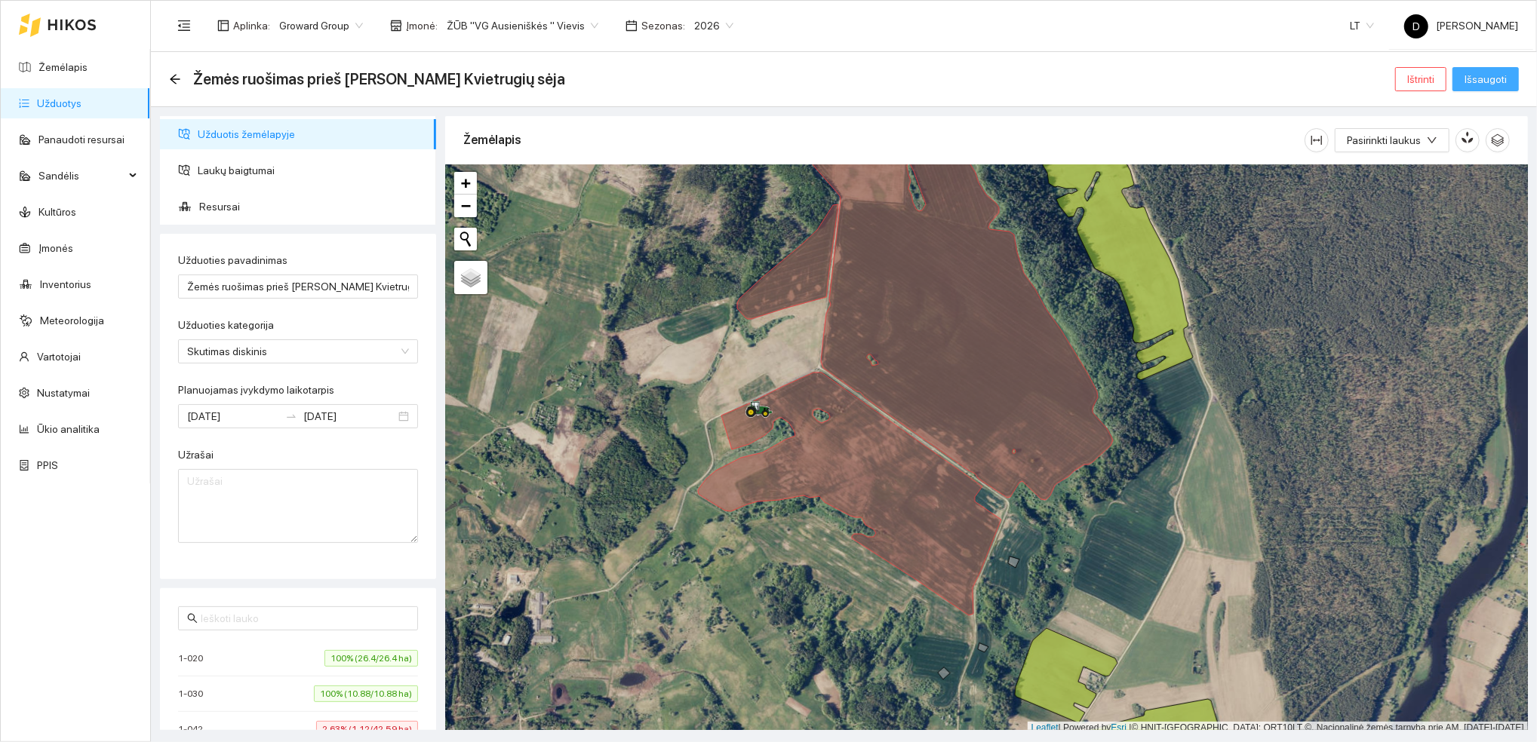
click at [1498, 76] on span "Išsaugoti" at bounding box center [1485, 79] width 42 height 17
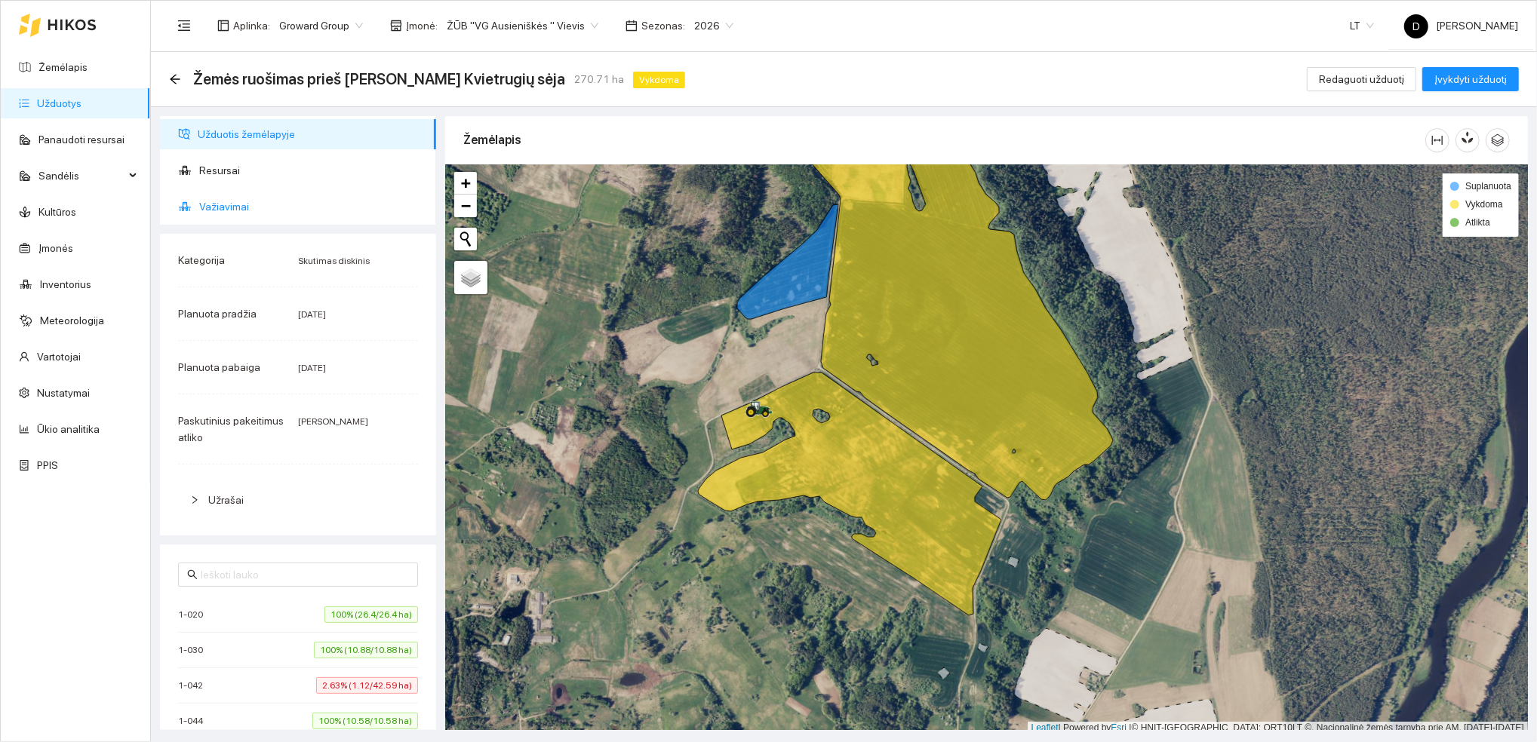
click at [231, 207] on span "Važiavimai" at bounding box center [311, 207] width 225 height 30
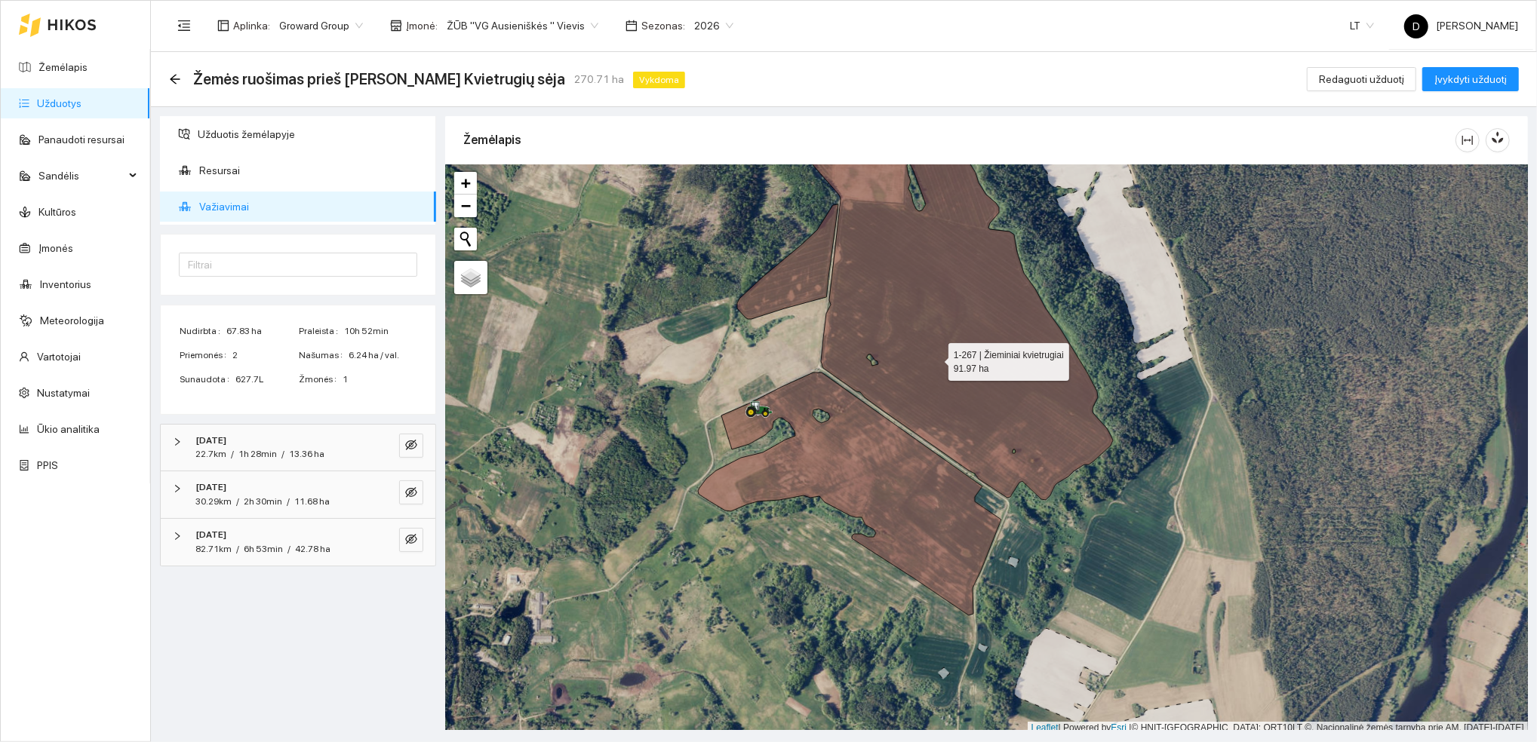
scroll to position [4, 0]
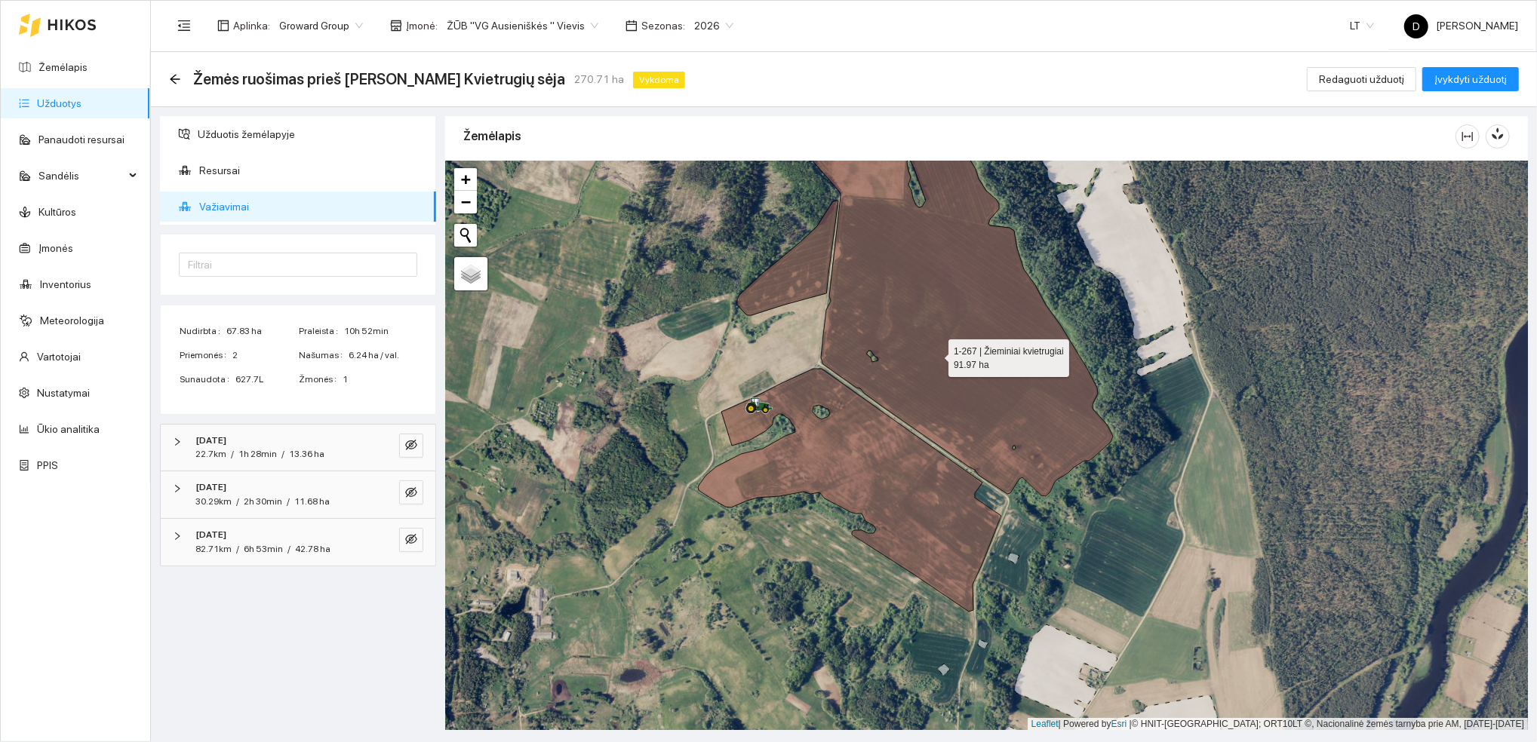
click at [935, 355] on icon at bounding box center [959, 298] width 308 height 395
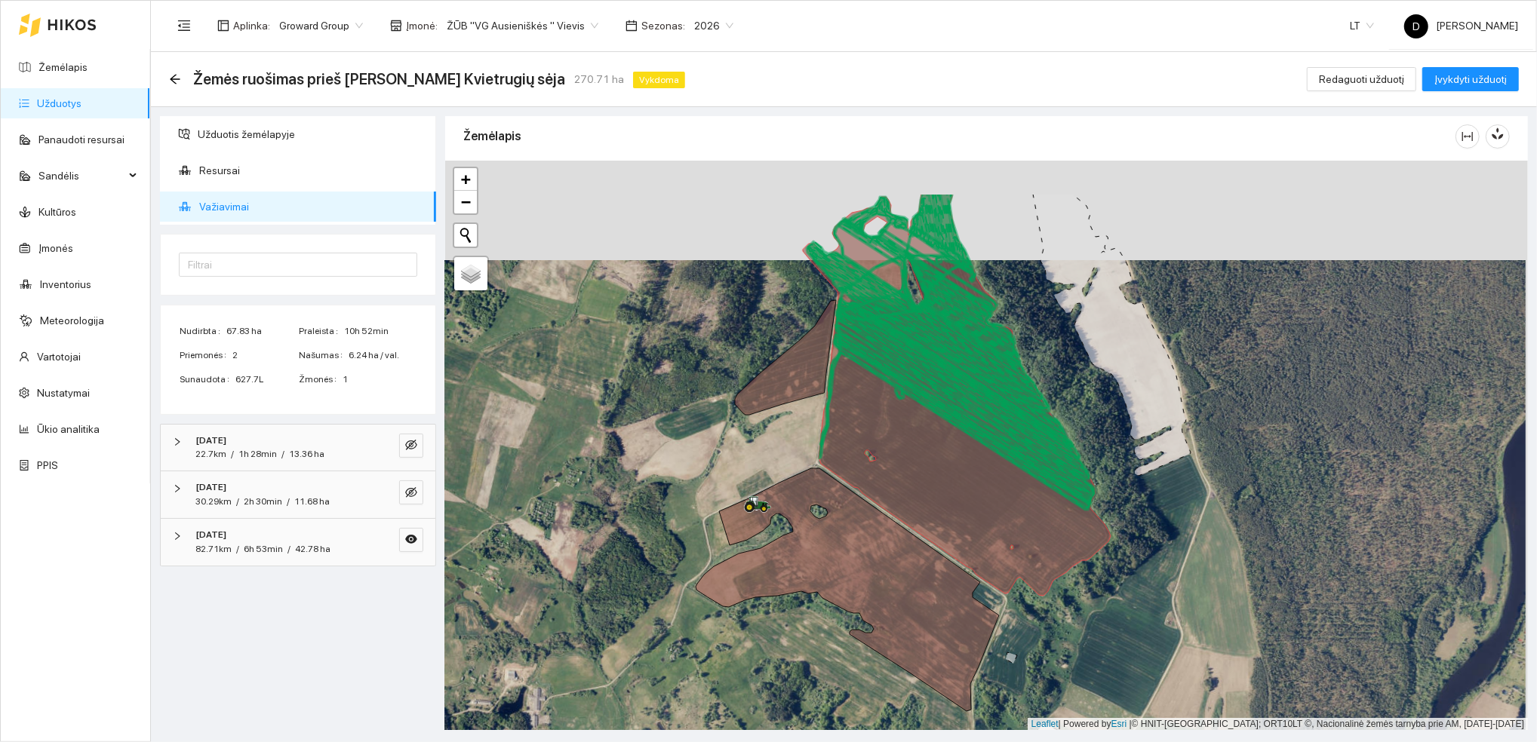
drag, startPoint x: 960, startPoint y: 358, endPoint x: 956, endPoint y: 449, distance: 91.4
click at [956, 449] on icon at bounding box center [957, 395] width 308 height 402
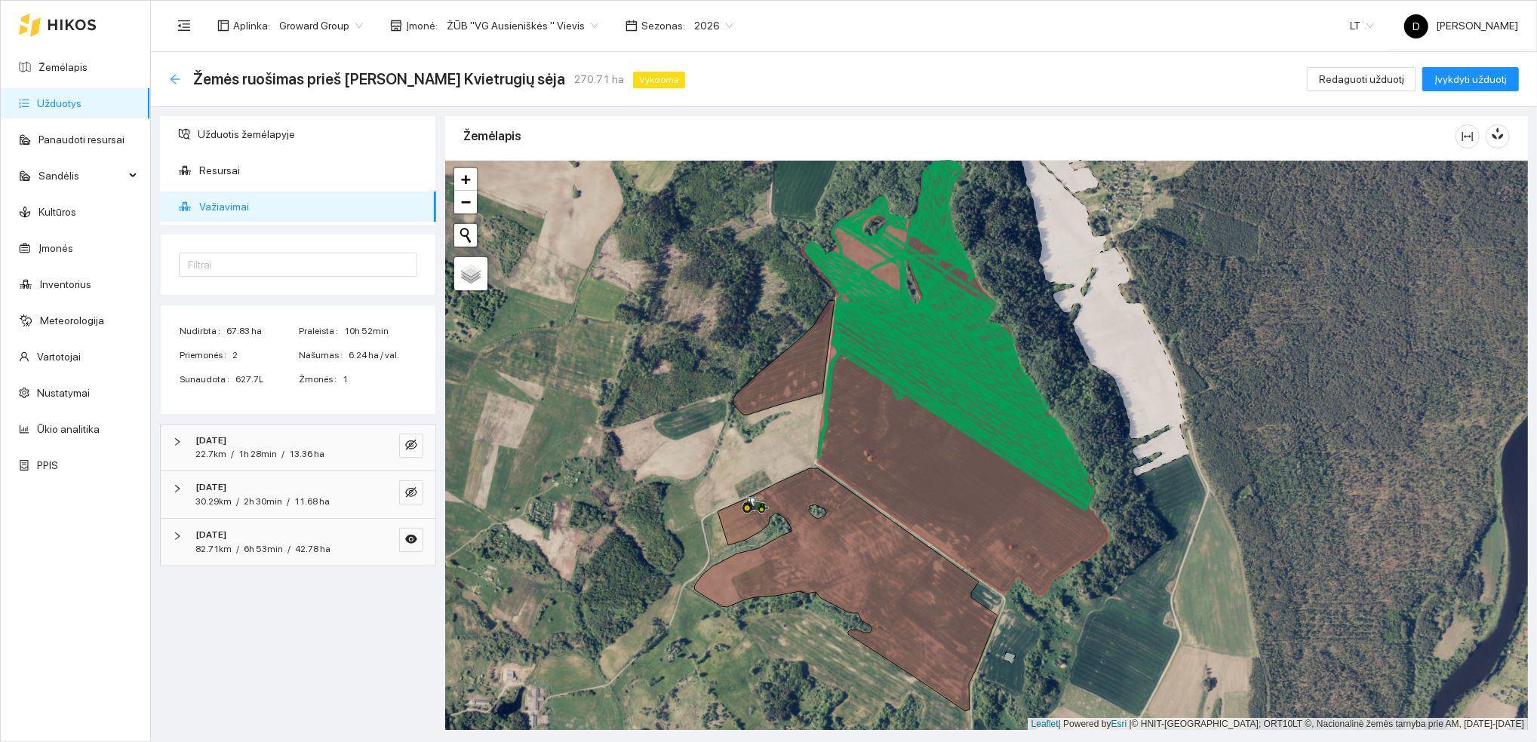
click at [177, 78] on icon "arrow-left" at bounding box center [175, 79] width 10 height 10
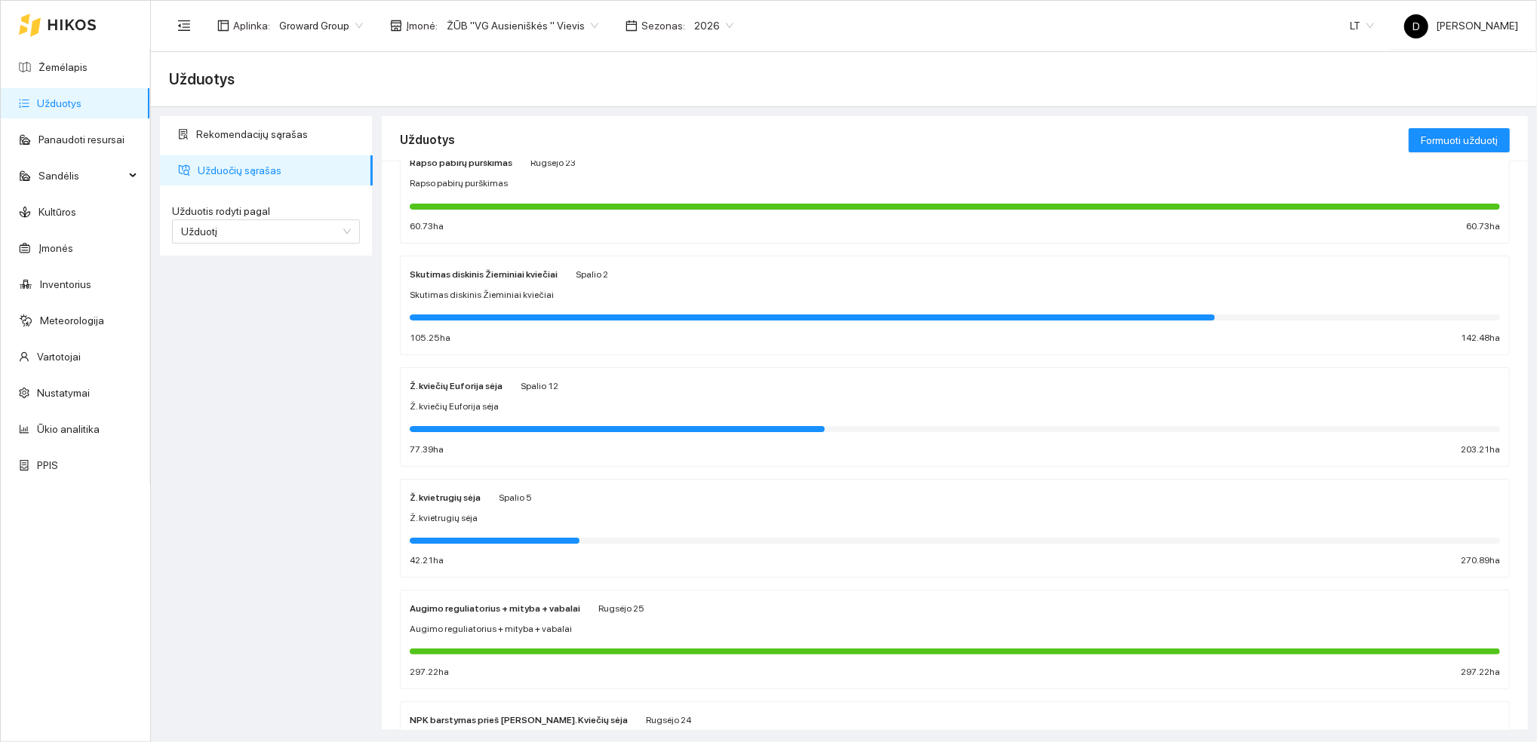
scroll to position [302, 0]
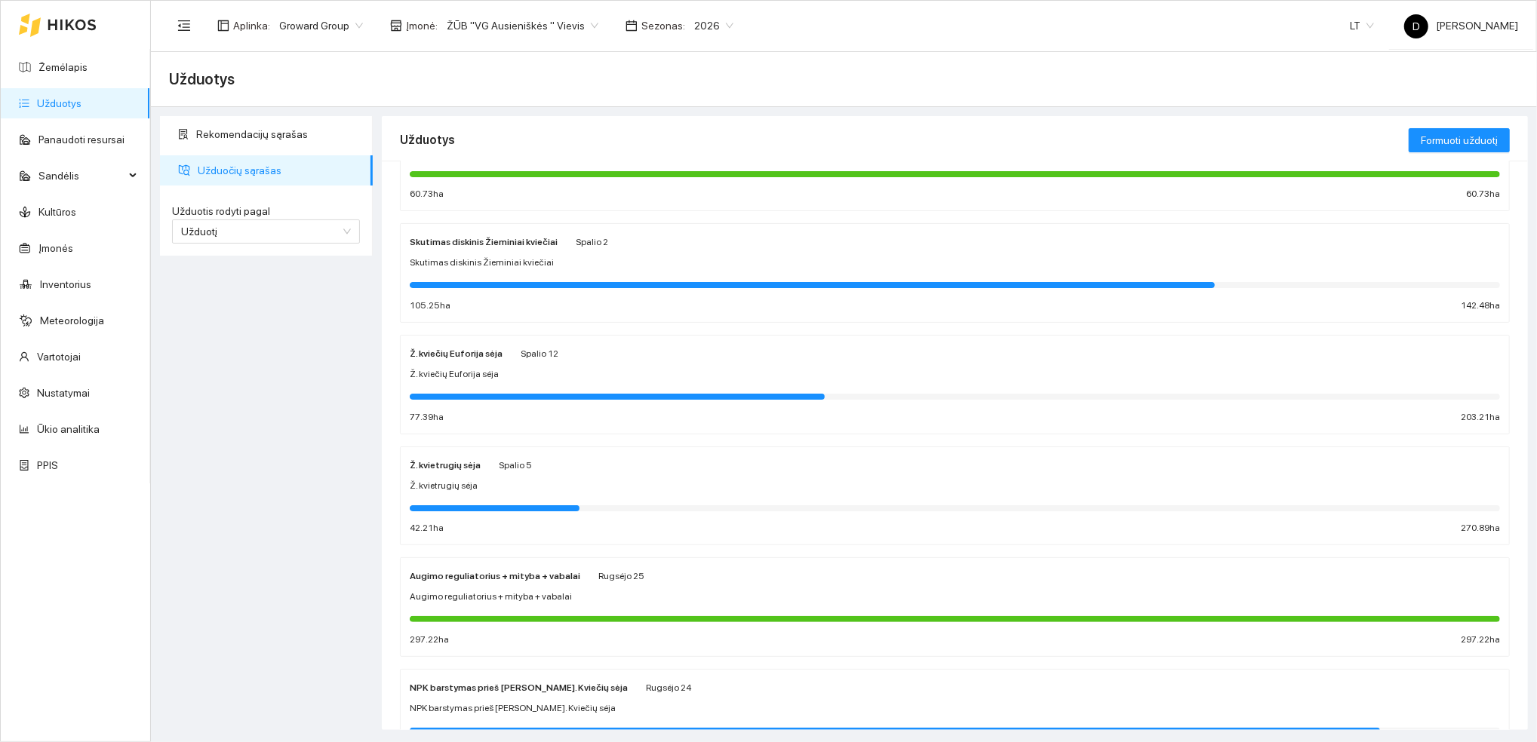
click at [475, 373] on span "Ž. kviečių Euforija sėja" at bounding box center [454, 374] width 89 height 14
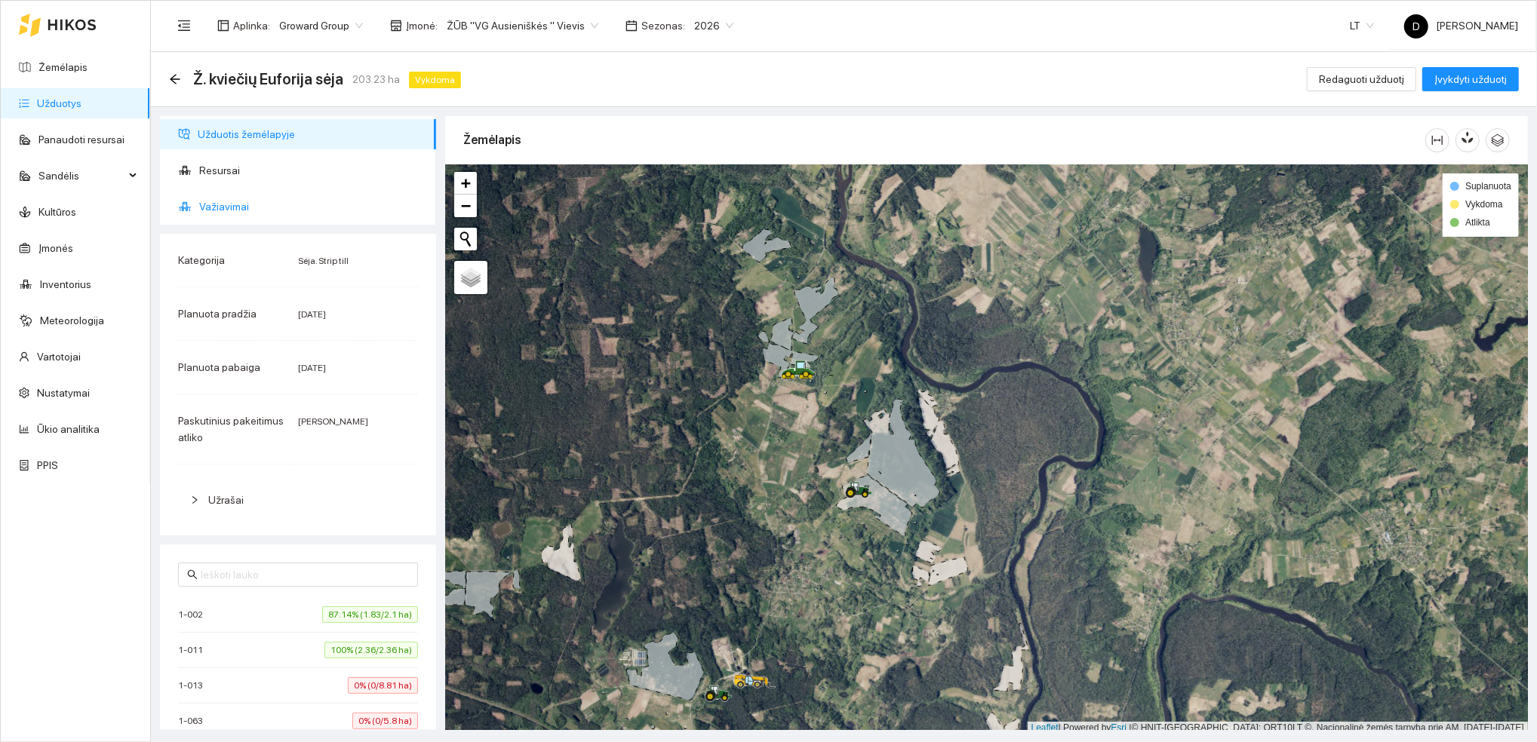
click at [212, 208] on span "Važiavimai" at bounding box center [311, 207] width 225 height 30
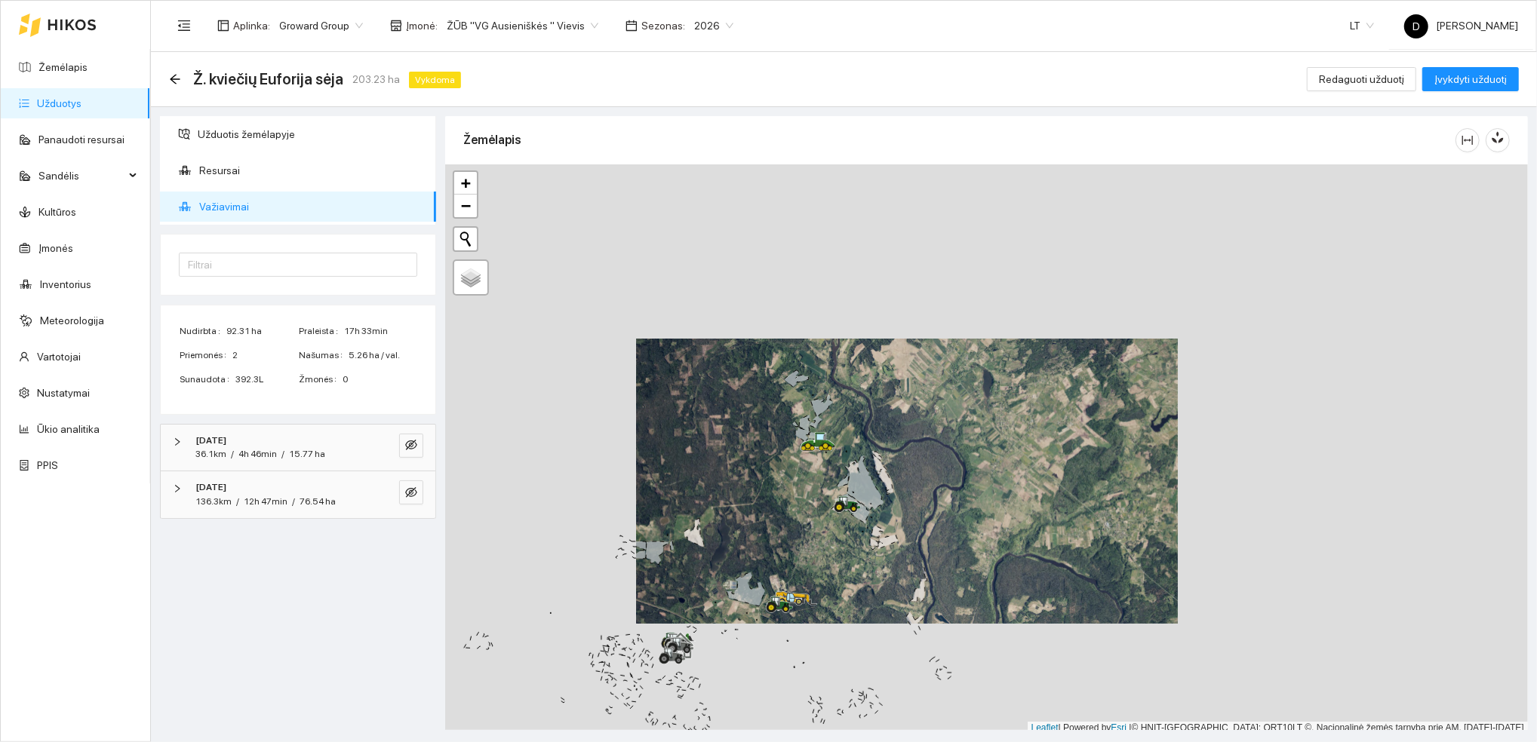
scroll to position [4, 0]
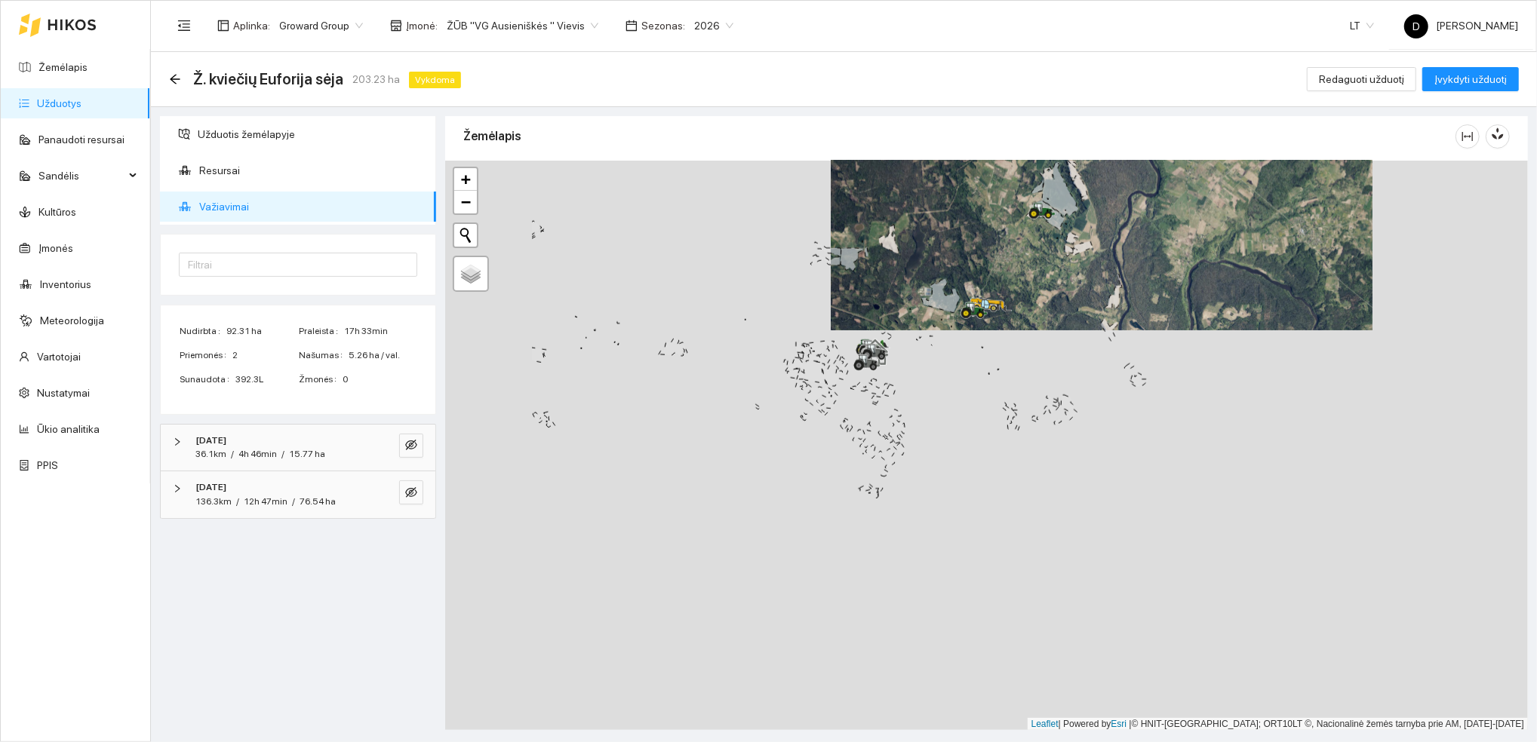
drag, startPoint x: 798, startPoint y: 596, endPoint x: 1030, endPoint y: 238, distance: 426.7
click at [1012, 298] on icon at bounding box center [991, 305] width 42 height 14
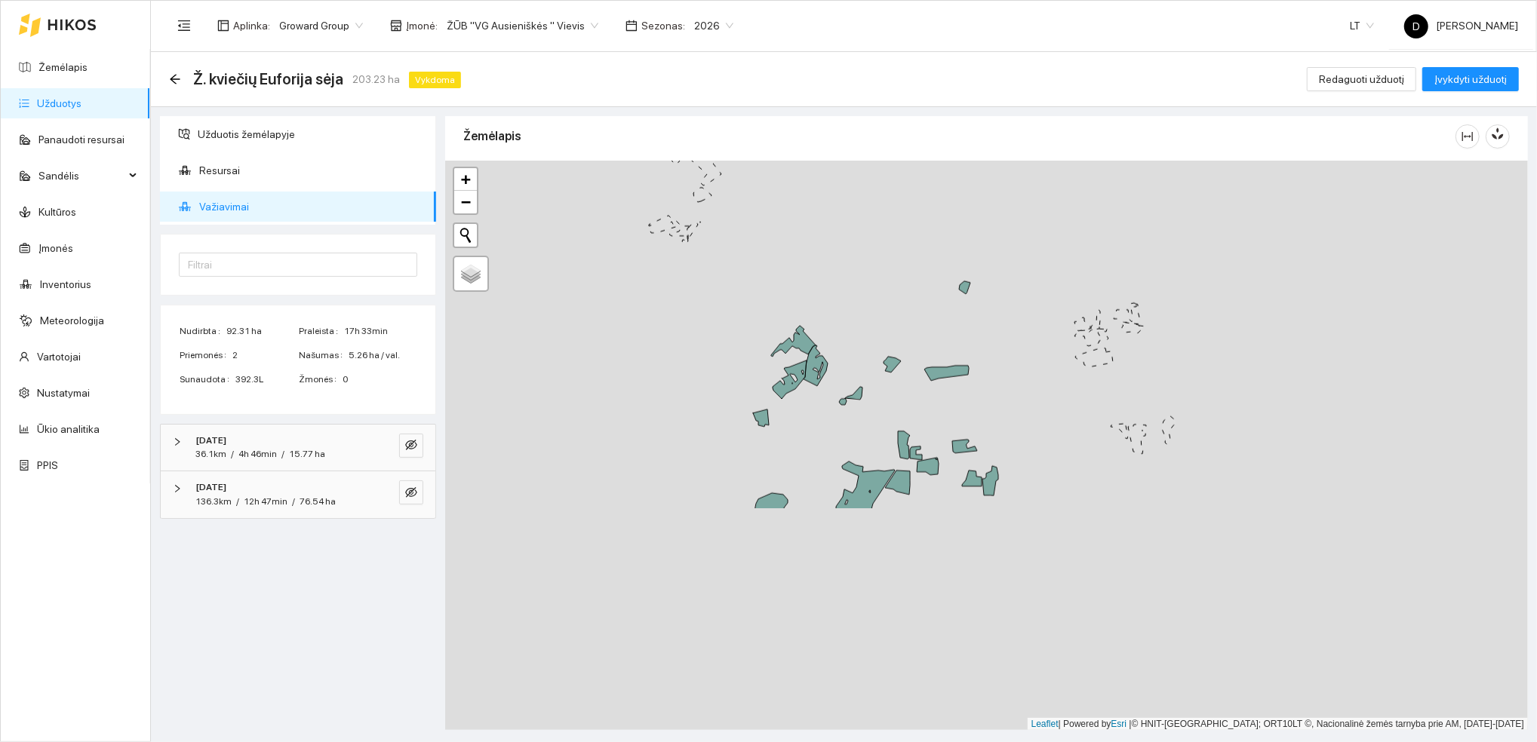
drag, startPoint x: 1052, startPoint y: 545, endPoint x: 914, endPoint y: 265, distance: 312.1
click at [914, 265] on div at bounding box center [986, 446] width 1083 height 570
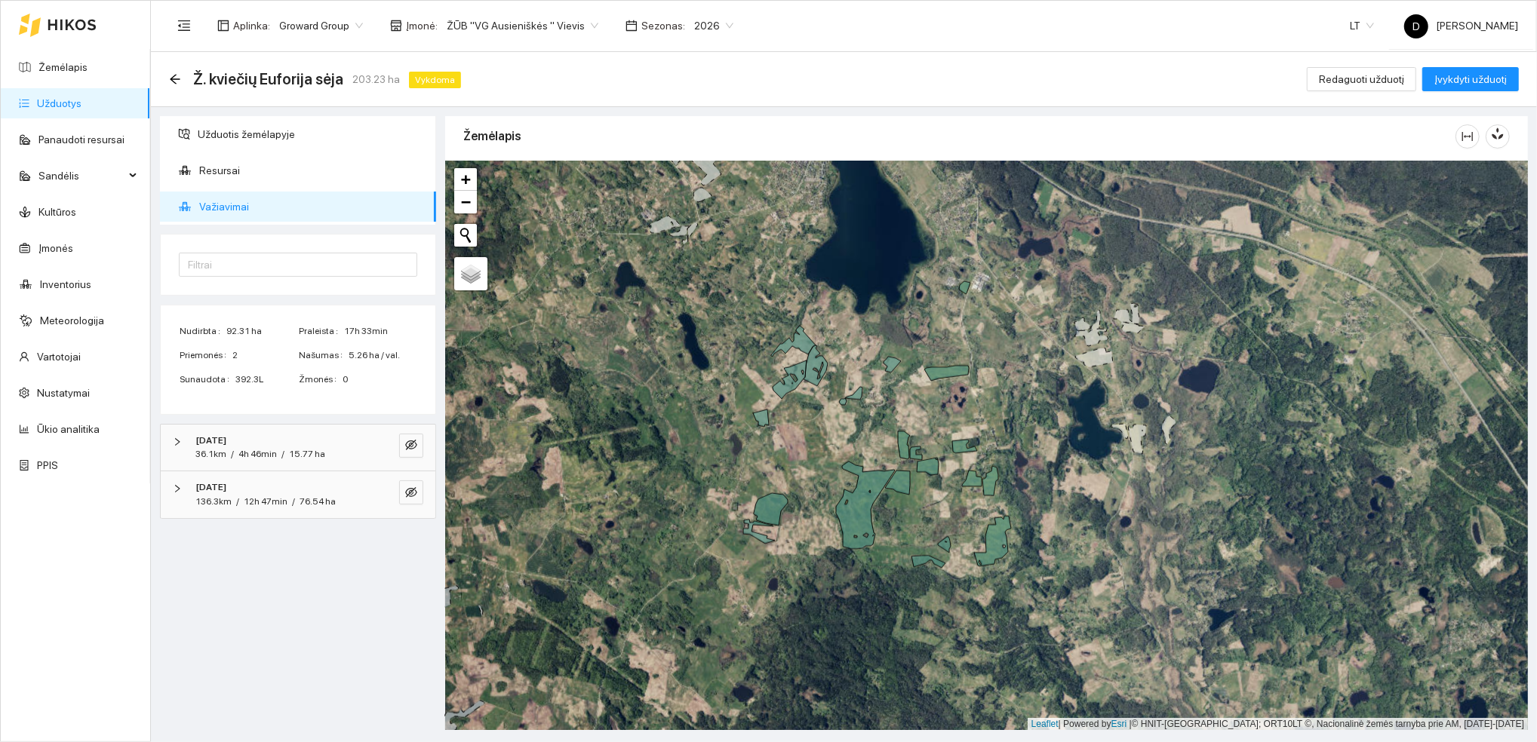
click at [425, 445] on div "[DATE] 36.1km / 4h 46min / 15.77 ha" at bounding box center [298, 448] width 275 height 47
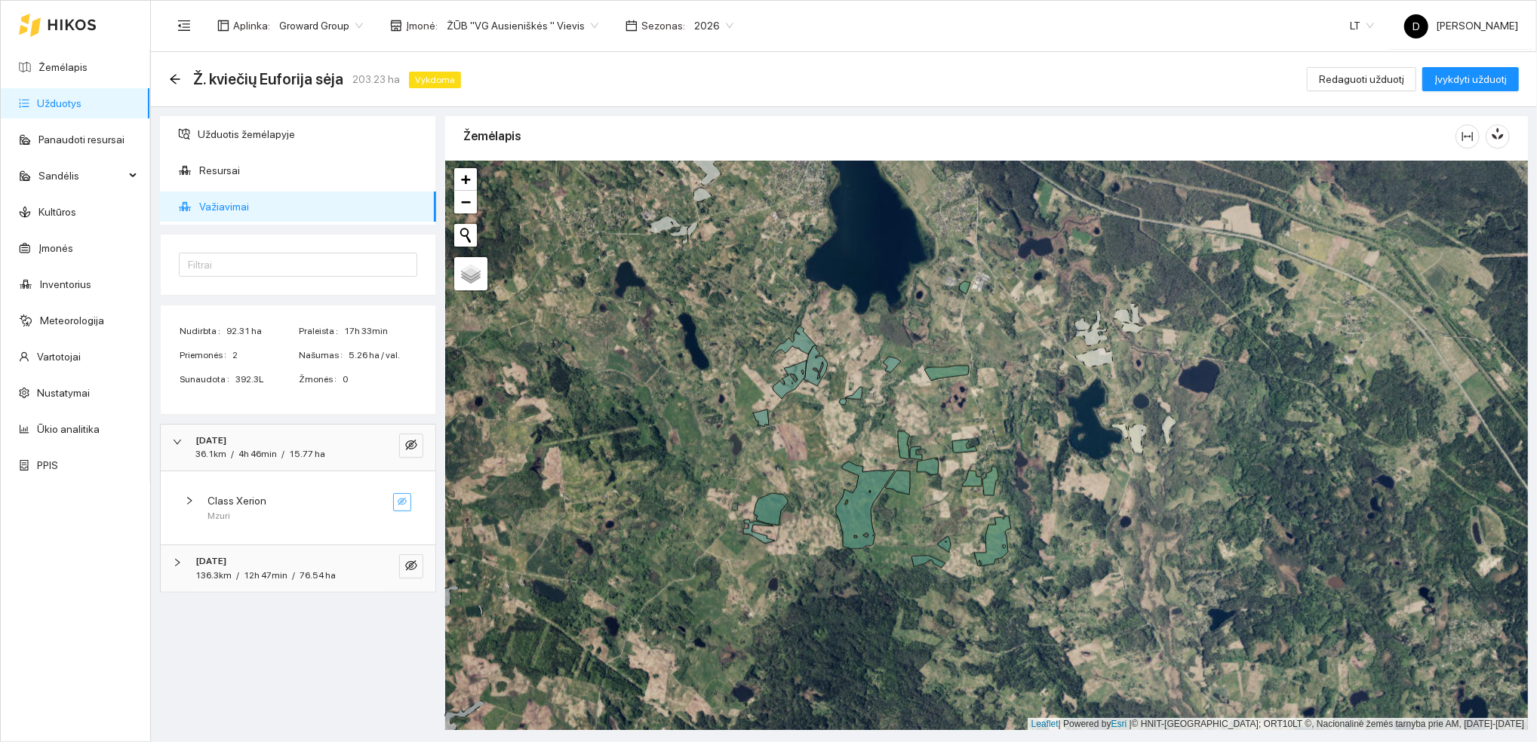
click at [401, 505] on icon "eye-invisible" at bounding box center [402, 501] width 9 height 9
click at [413, 567] on icon "eye-invisible" at bounding box center [411, 566] width 3 height 3
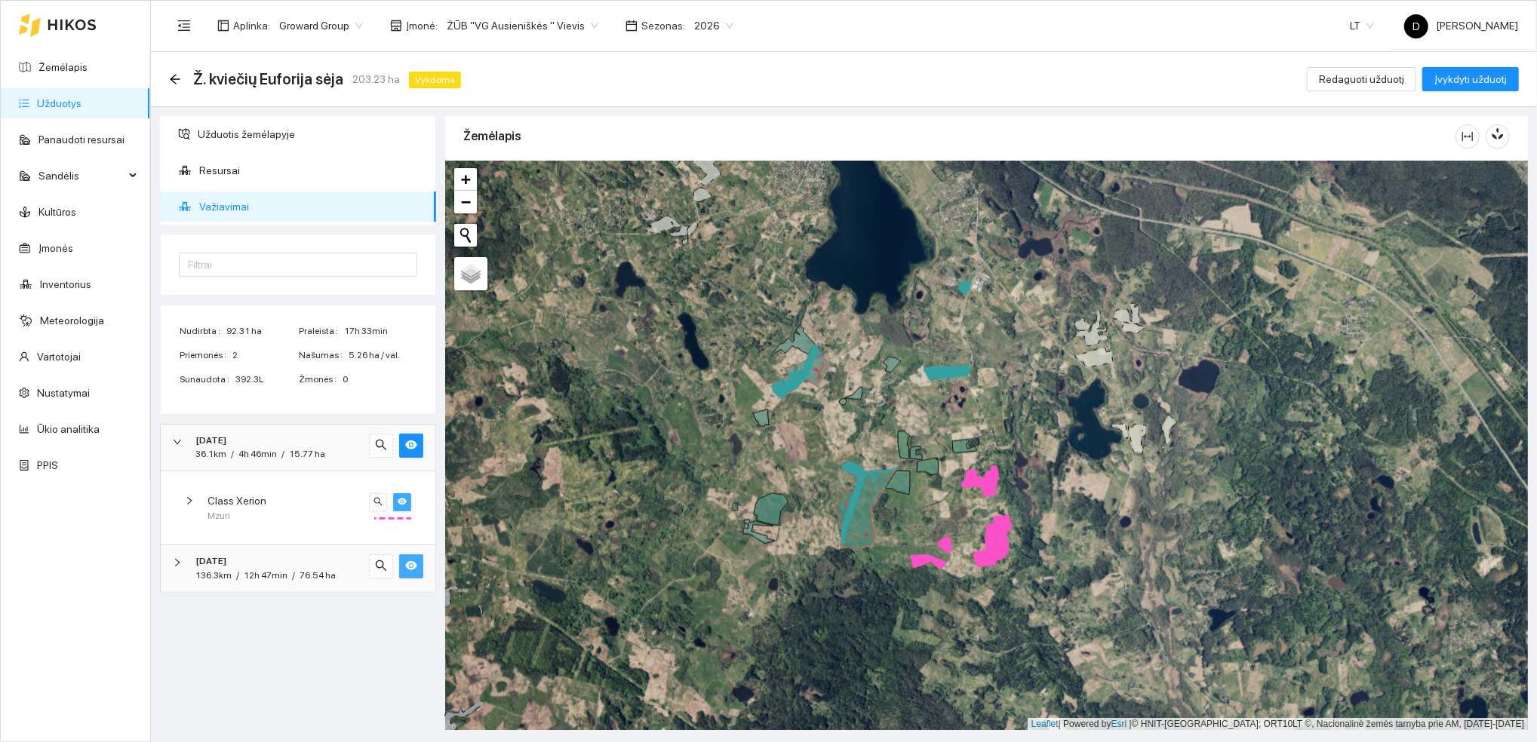
click at [412, 569] on icon "eye" at bounding box center [411, 566] width 12 height 9
click at [412, 569] on icon "eye-invisible" at bounding box center [411, 566] width 12 height 12
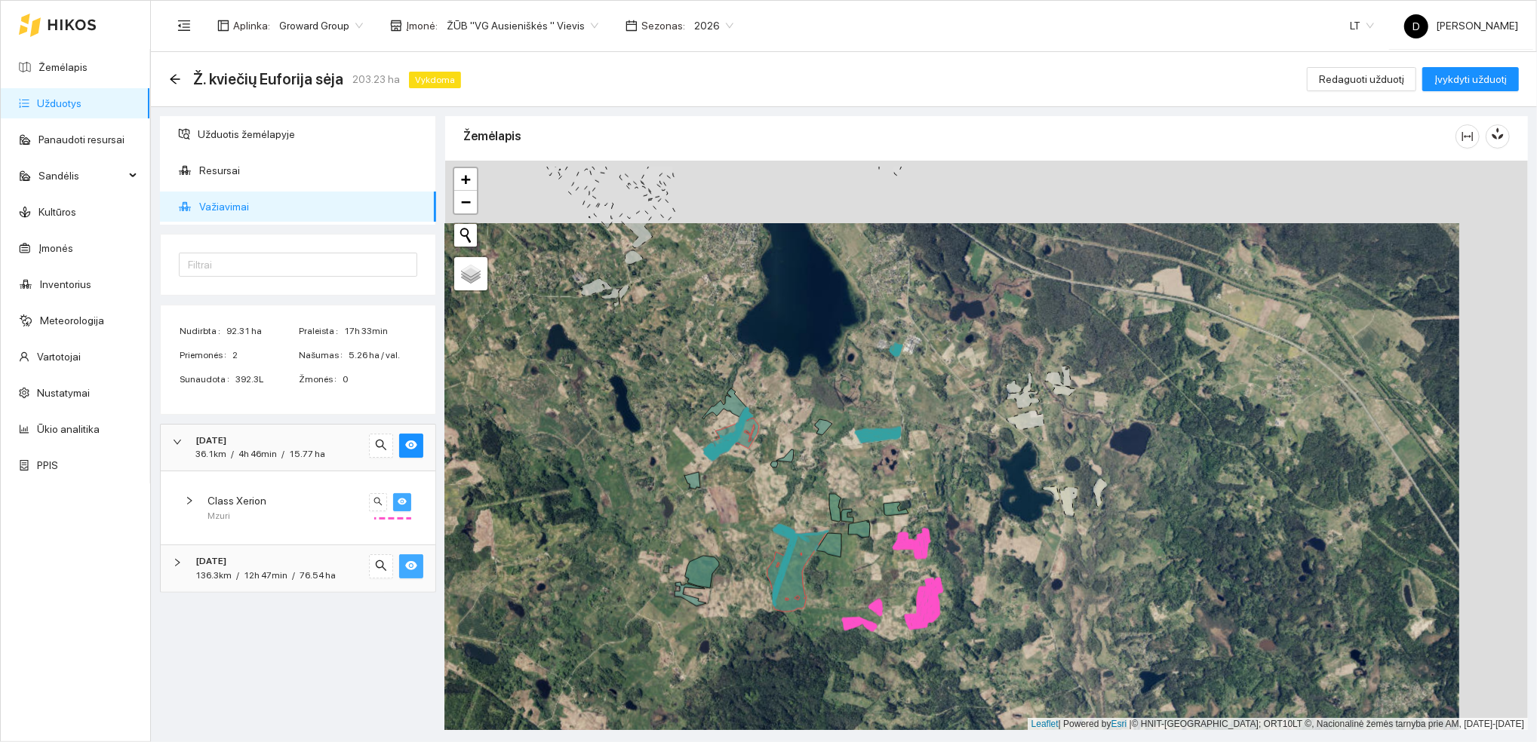
drag, startPoint x: 777, startPoint y: 460, endPoint x: 708, endPoint y: 522, distance: 93.0
click at [708, 522] on div at bounding box center [986, 446] width 1083 height 570
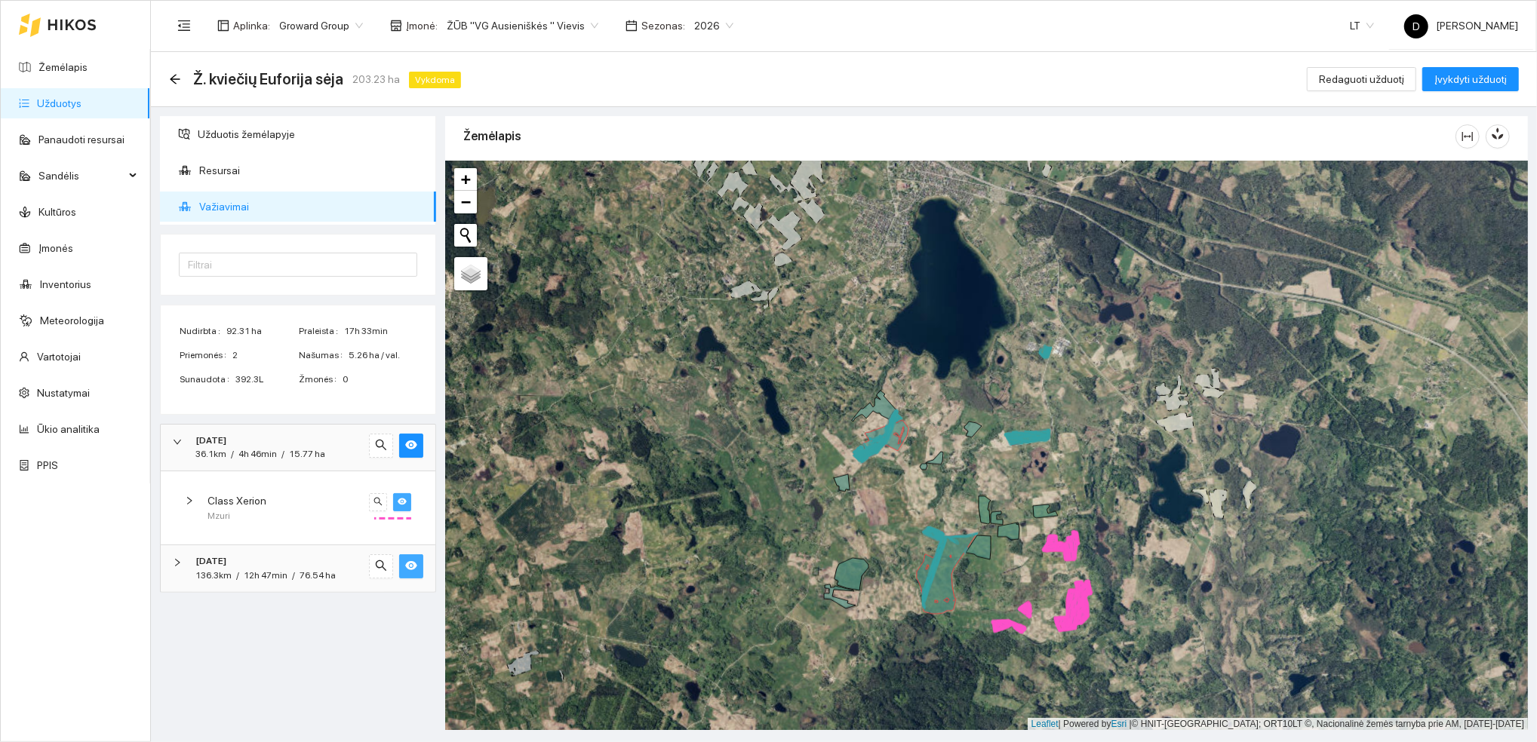
click at [413, 567] on icon "eye" at bounding box center [411, 566] width 12 height 12
click at [413, 567] on icon "eye-invisible" at bounding box center [411, 566] width 3 height 3
click at [413, 567] on icon "eye" at bounding box center [411, 566] width 12 height 12
click at [413, 567] on icon "eye-invisible" at bounding box center [411, 566] width 3 height 3
click at [413, 567] on icon "eye" at bounding box center [411, 566] width 12 height 12
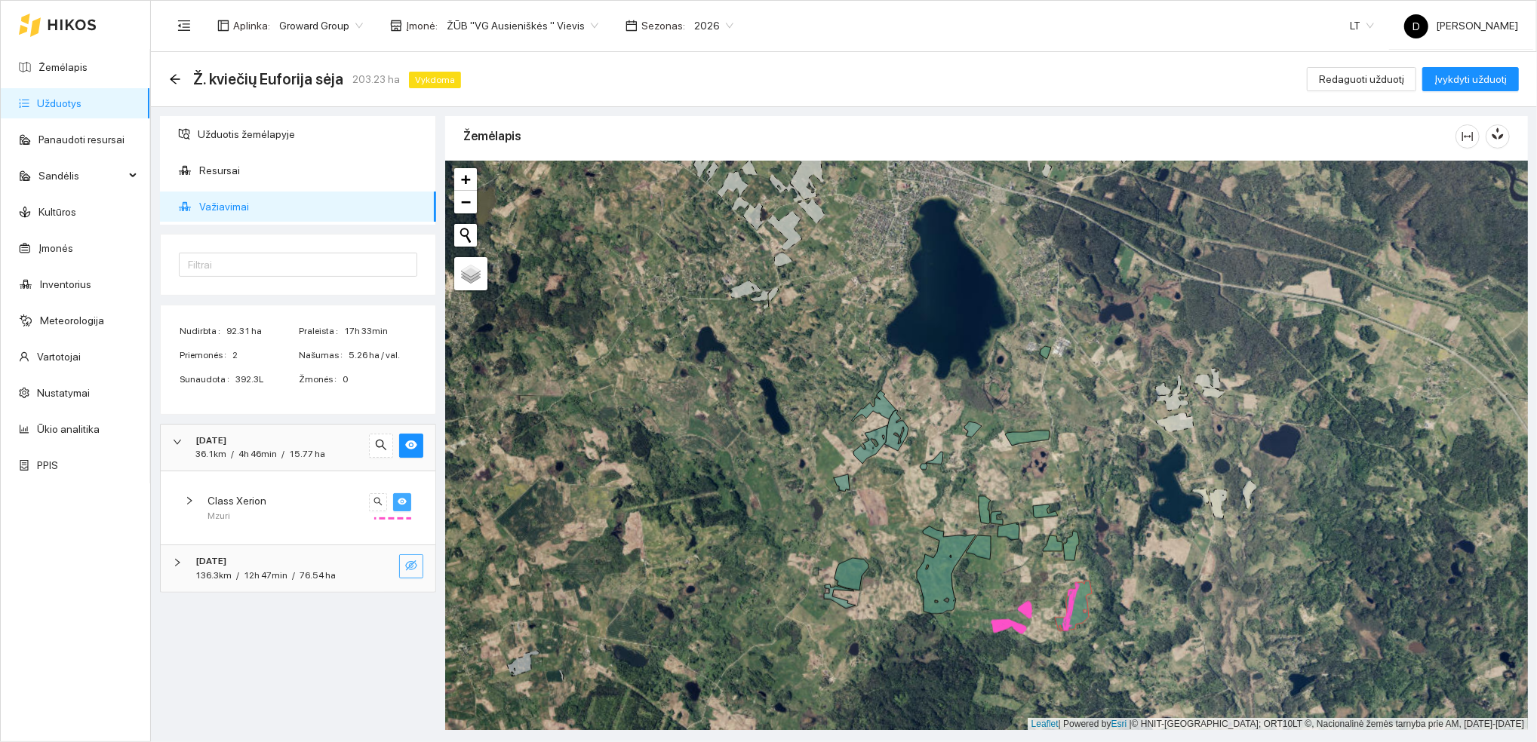
click at [413, 567] on icon "eye-invisible" at bounding box center [411, 566] width 3 height 3
drag, startPoint x: 409, startPoint y: 564, endPoint x: 321, endPoint y: 691, distance: 155.1
click at [321, 691] on div "Užduotis žemėlapyje Resursai Važiavimai Filtrai Nudirbta 92.31 ha Praleista 17h…" at bounding box center [297, 423] width 285 height 614
click at [177, 567] on icon "right" at bounding box center [177, 562] width 9 height 9
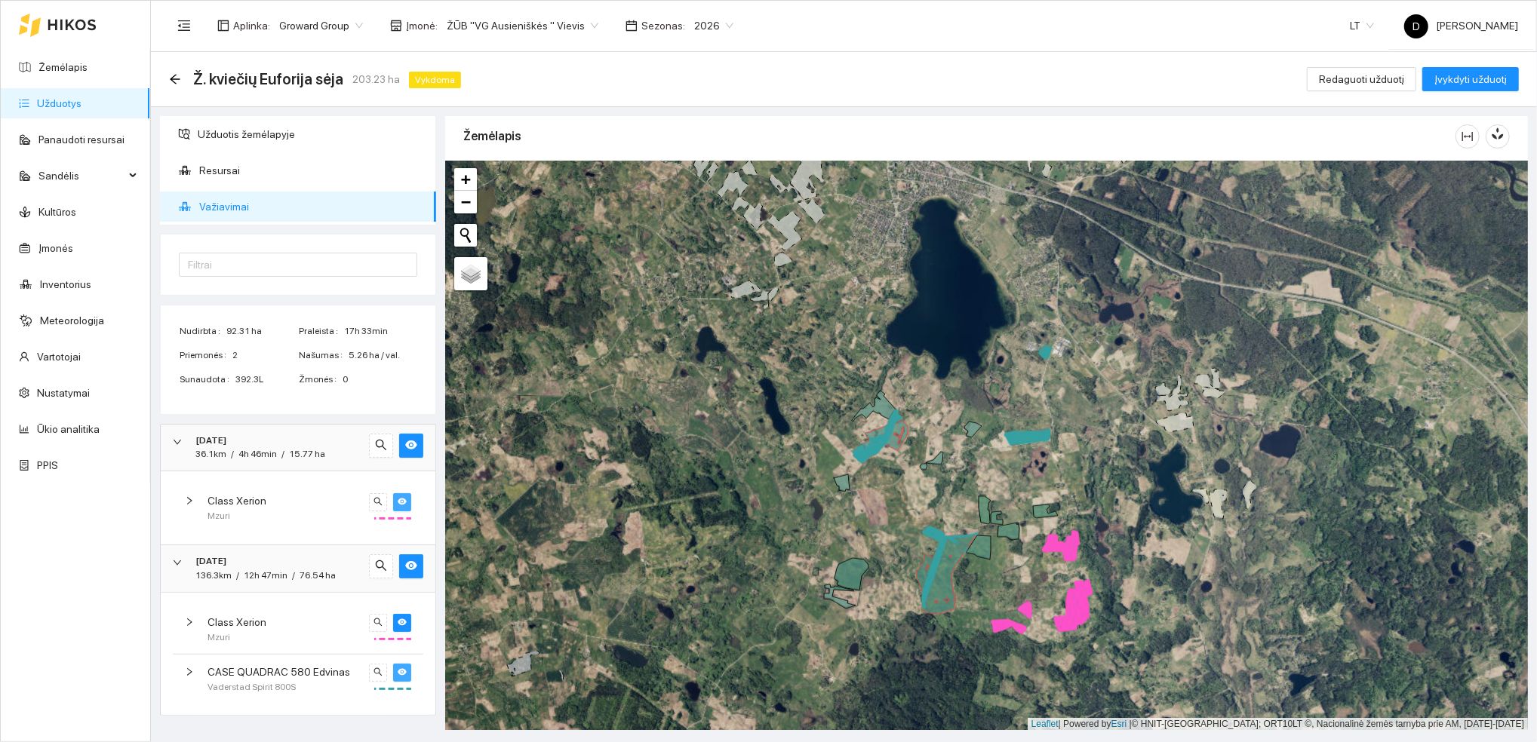
click at [401, 677] on span "eye" at bounding box center [402, 673] width 9 height 11
click at [401, 678] on span "eye-invisible" at bounding box center [402, 673] width 9 height 11
click at [394, 684] on div at bounding box center [390, 677] width 42 height 26
click at [66, 104] on link "Užduotys" at bounding box center [59, 103] width 45 height 12
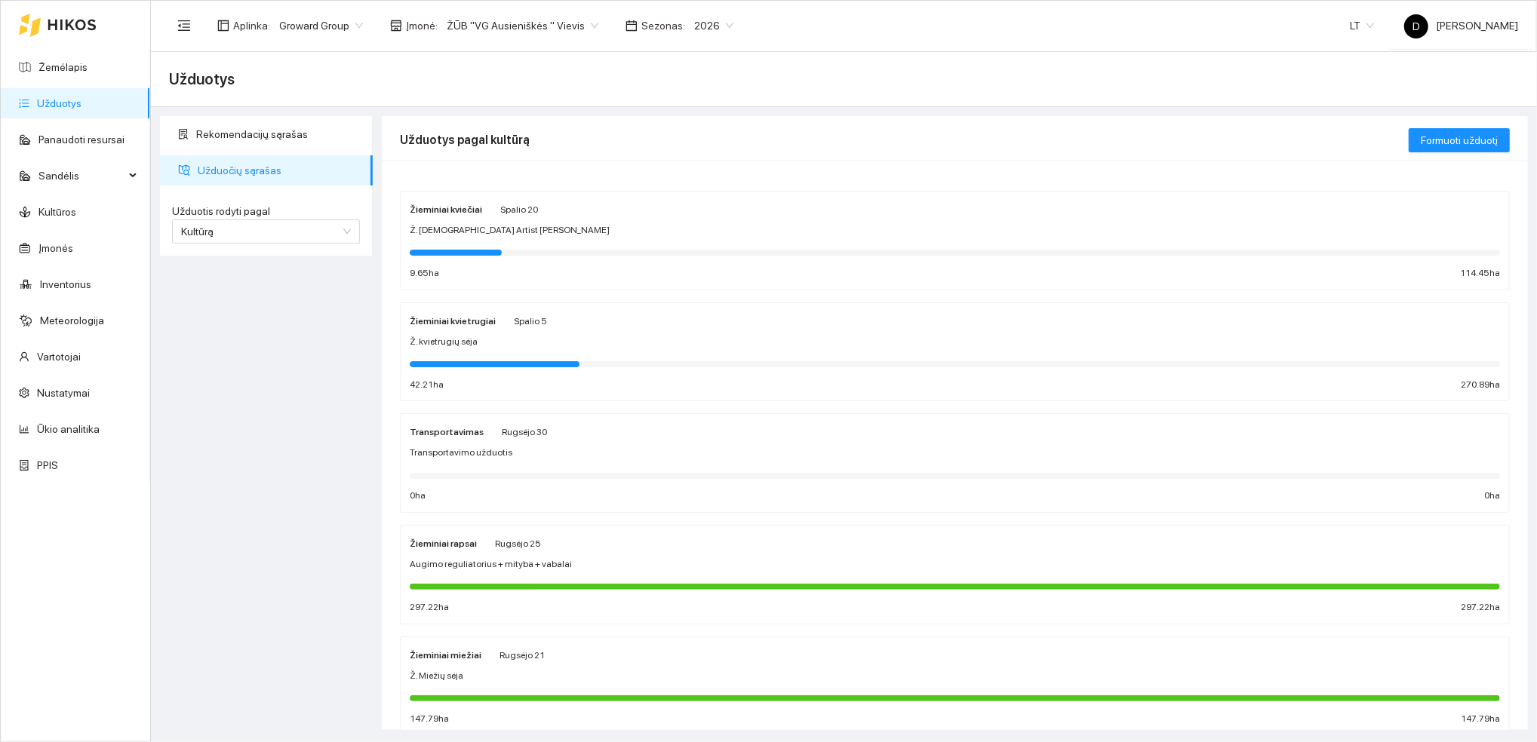
click at [481, 330] on div "Žieminiai kvietrugiai Spalio 5 Ž. kvietrugių sėja 42.21 ha 270.89 ha" at bounding box center [955, 352] width 1090 height 80
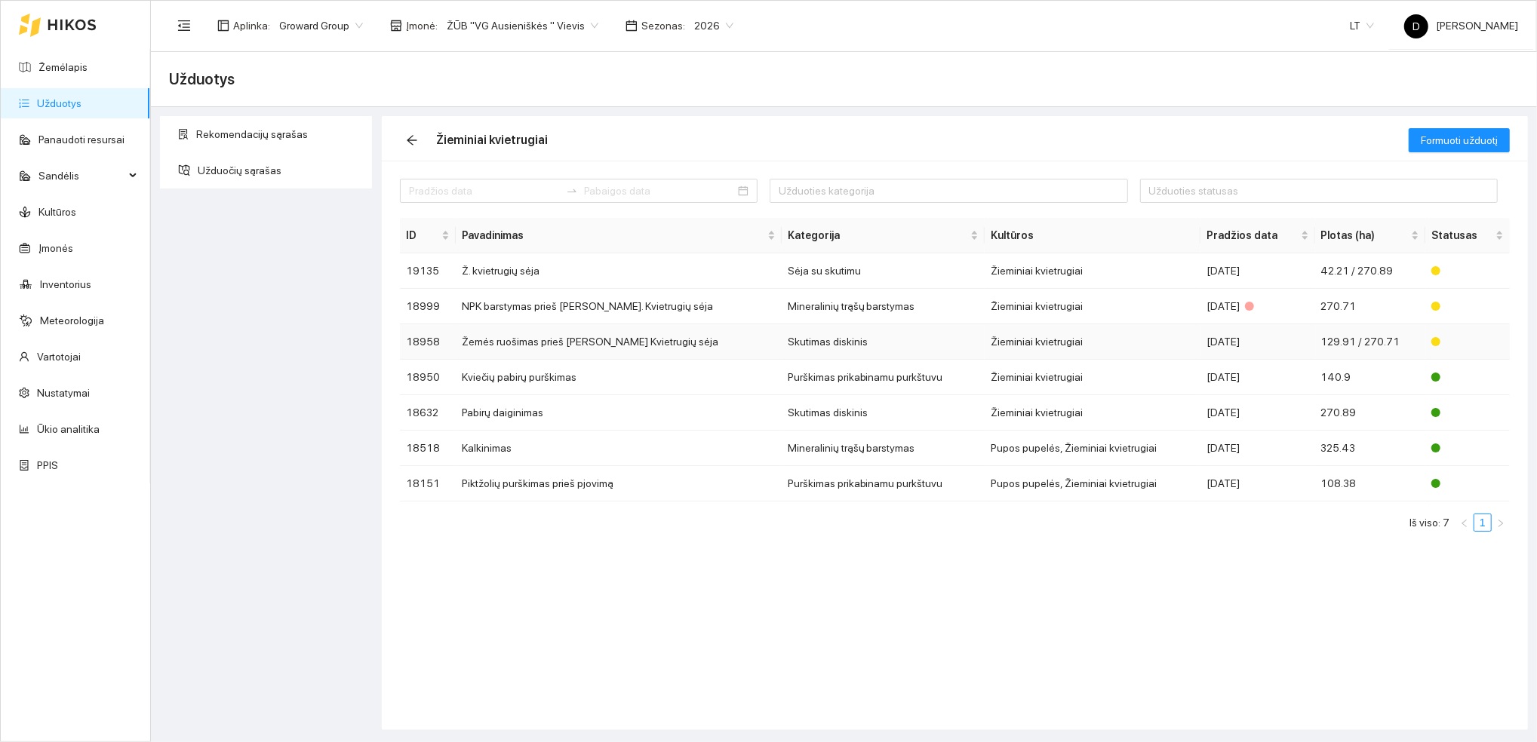
click at [516, 340] on td "Žemės ruošimas prieš [PERSON_NAME] Kvietrugių sėja" at bounding box center [619, 341] width 326 height 35
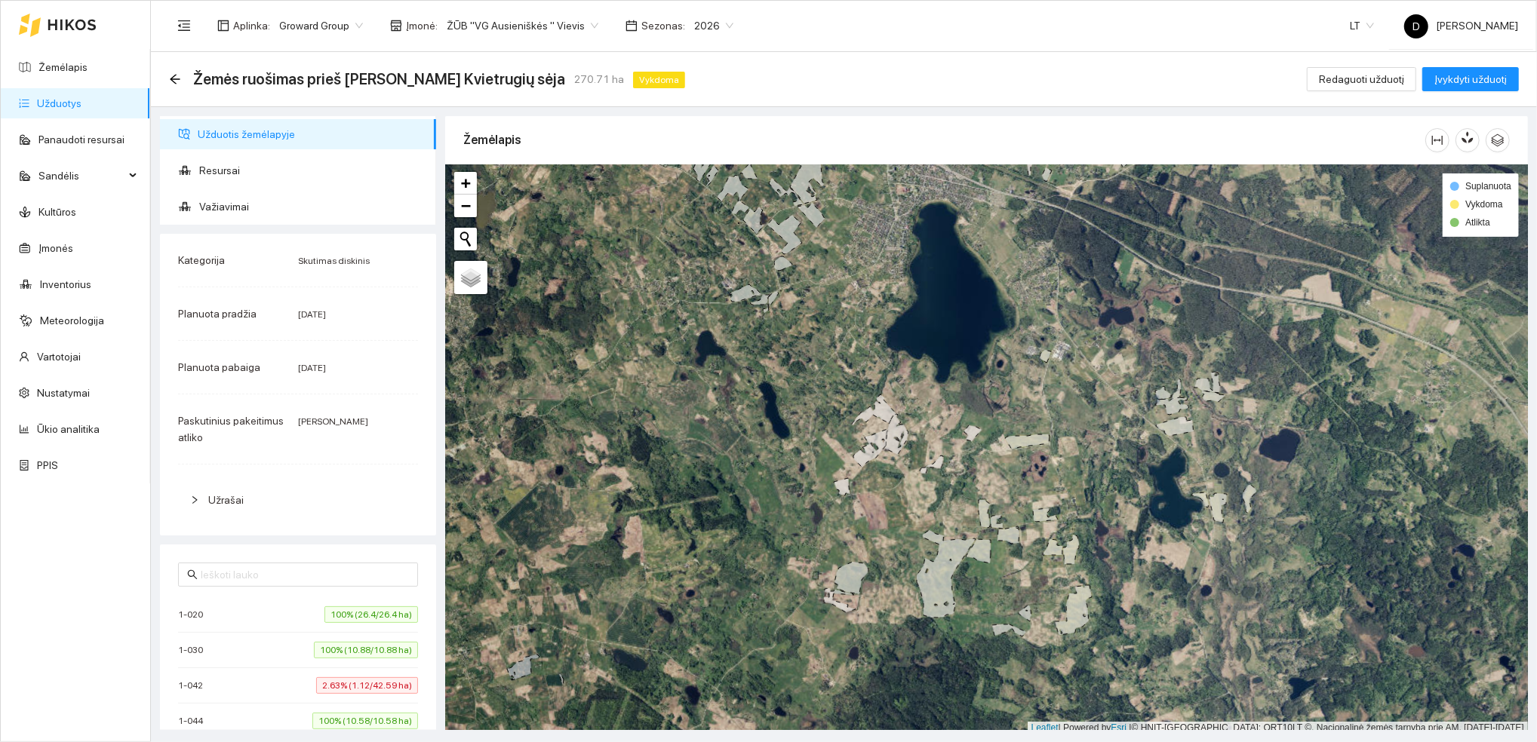
scroll to position [4, 0]
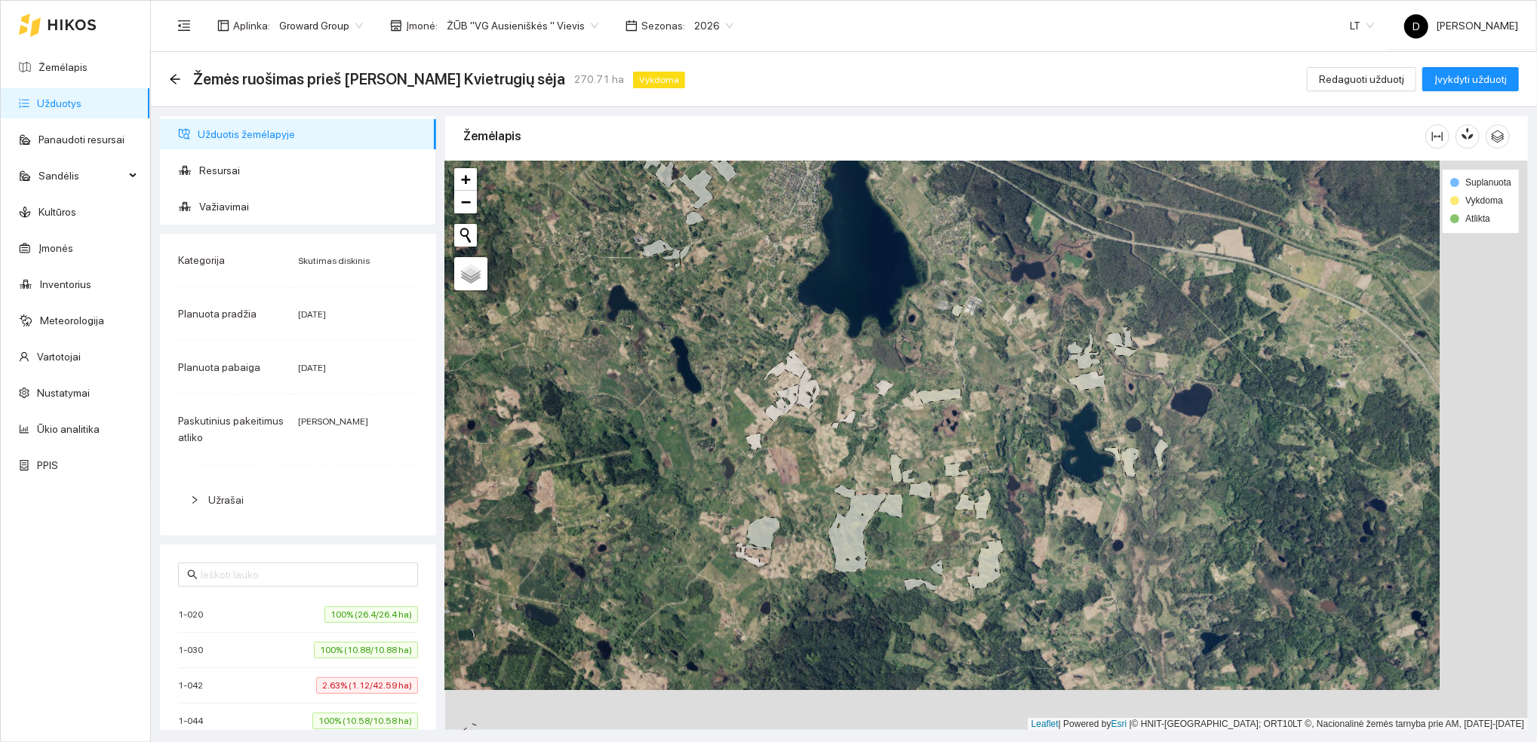
drag, startPoint x: 916, startPoint y: 426, endPoint x: 828, endPoint y: 385, distance: 97.5
click at [828, 385] on div at bounding box center [986, 446] width 1083 height 570
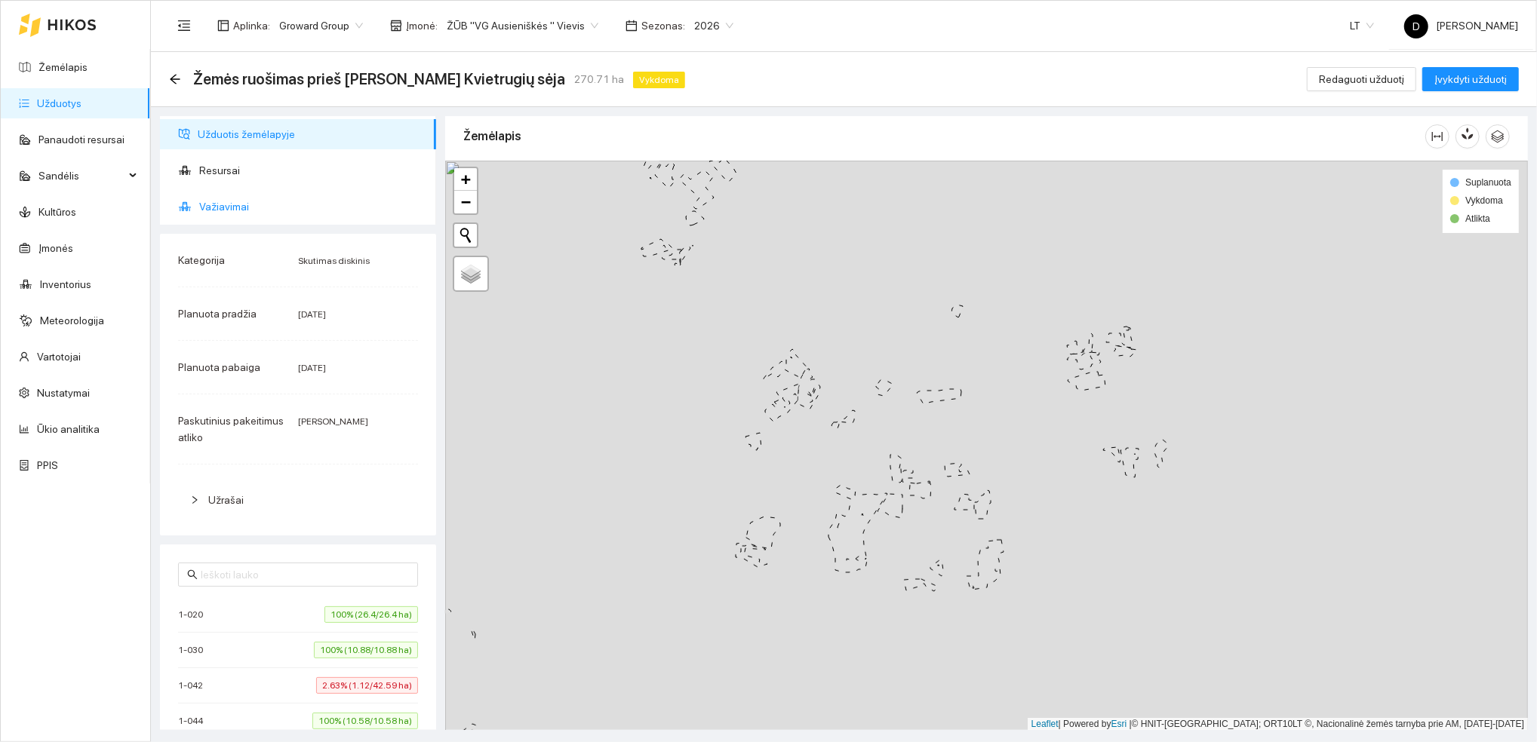
click at [226, 205] on span "Važiavimai" at bounding box center [311, 207] width 225 height 30
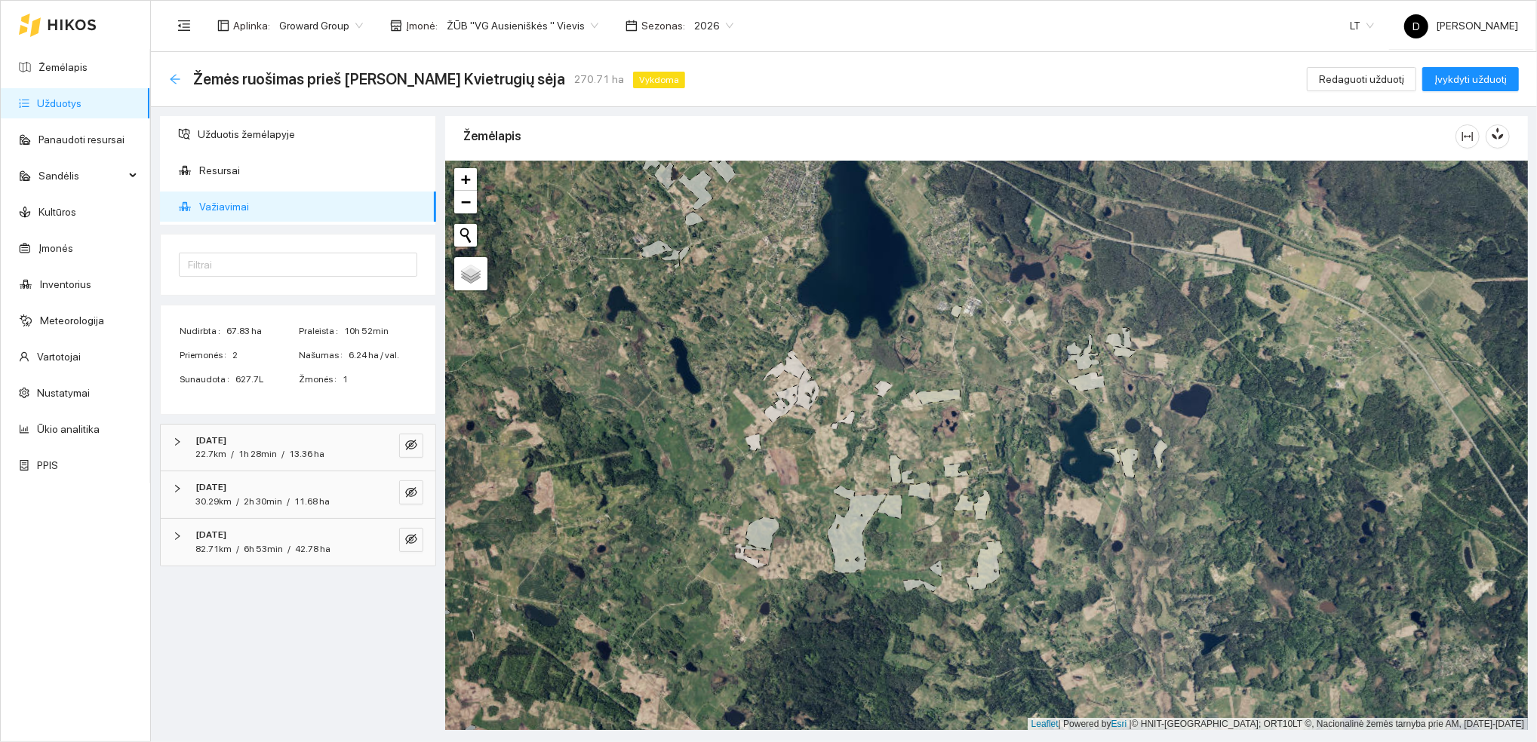
click at [169, 83] on icon "arrow-left" at bounding box center [175, 79] width 12 height 12
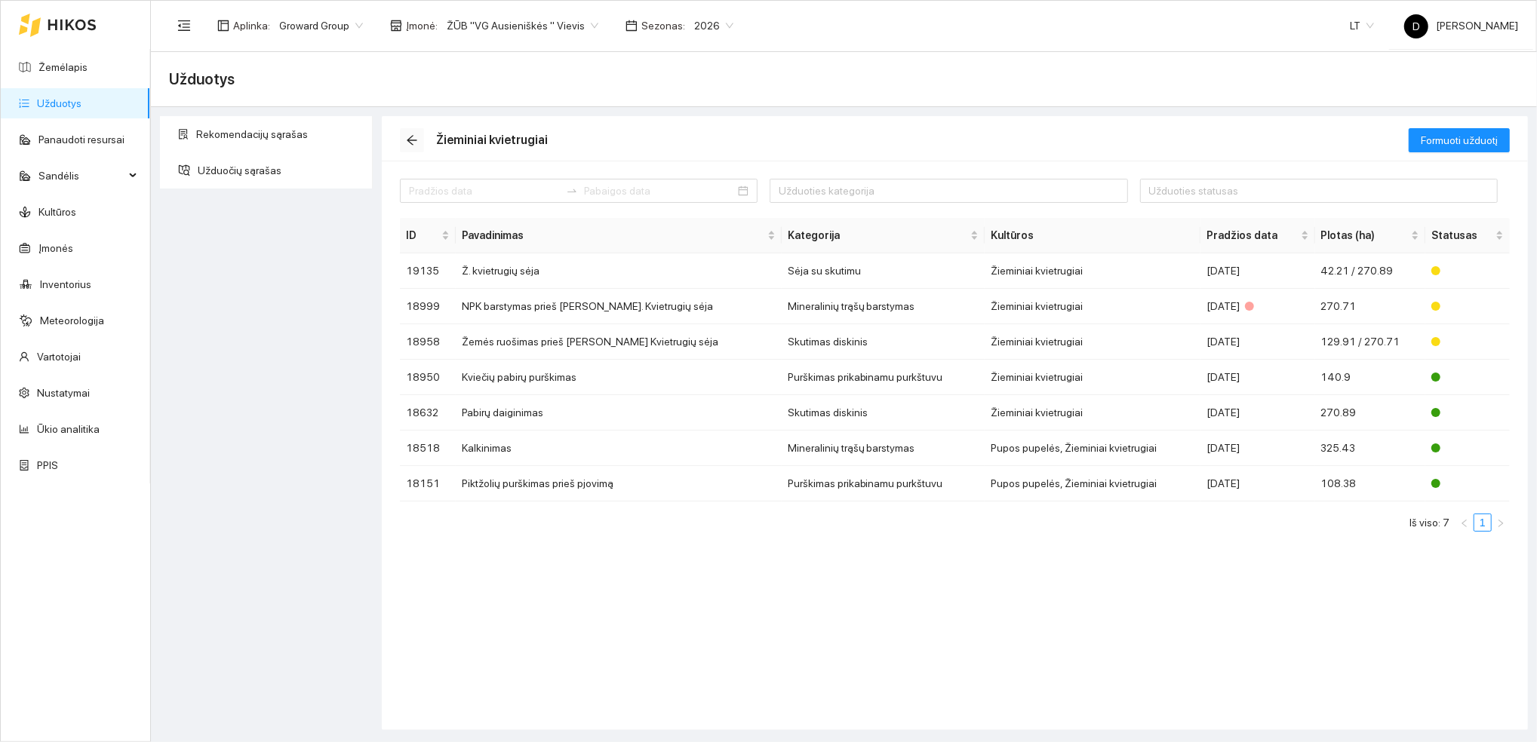
click at [410, 143] on icon "arrow-left" at bounding box center [412, 141] width 10 height 10
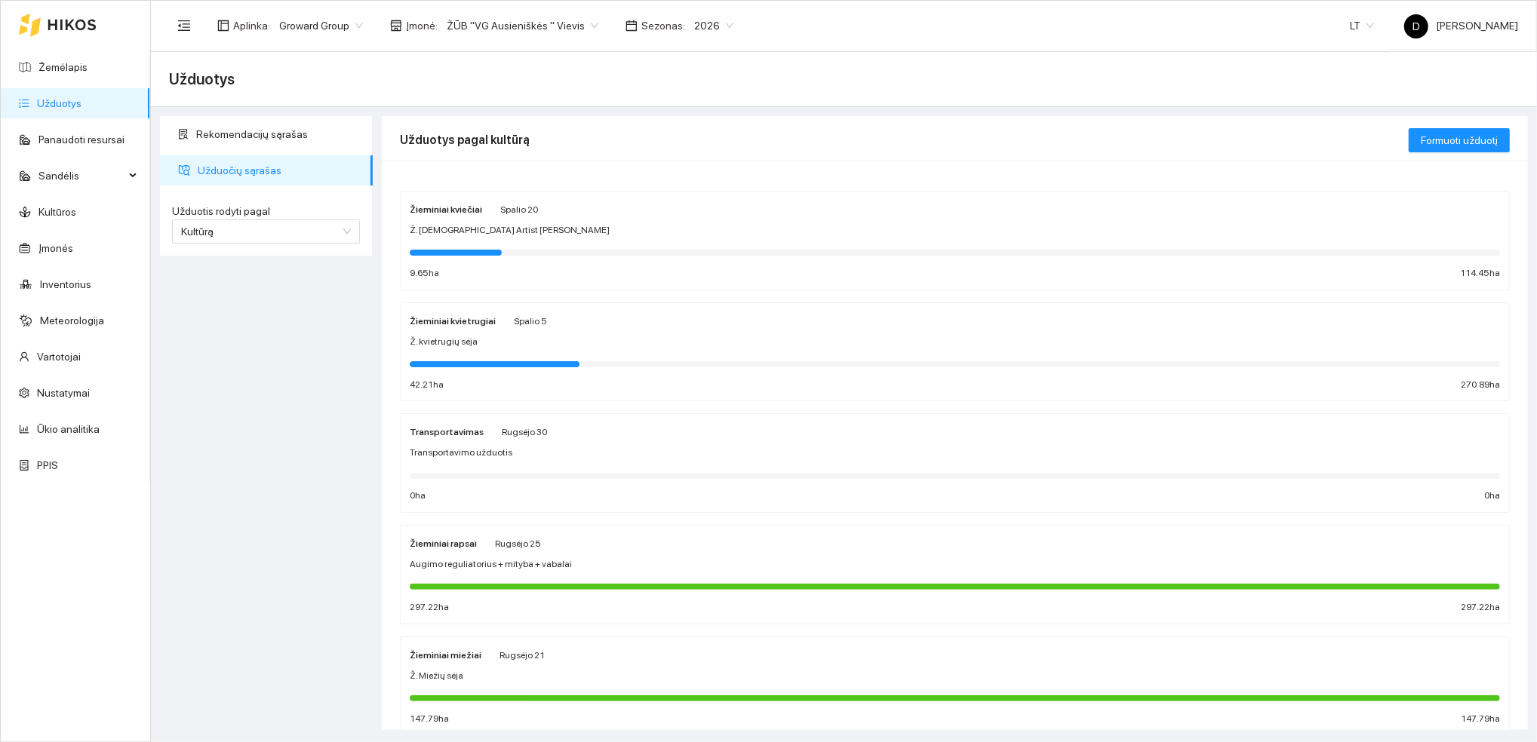
click at [453, 210] on strong "Žieminiai kviečiai" at bounding box center [446, 209] width 72 height 11
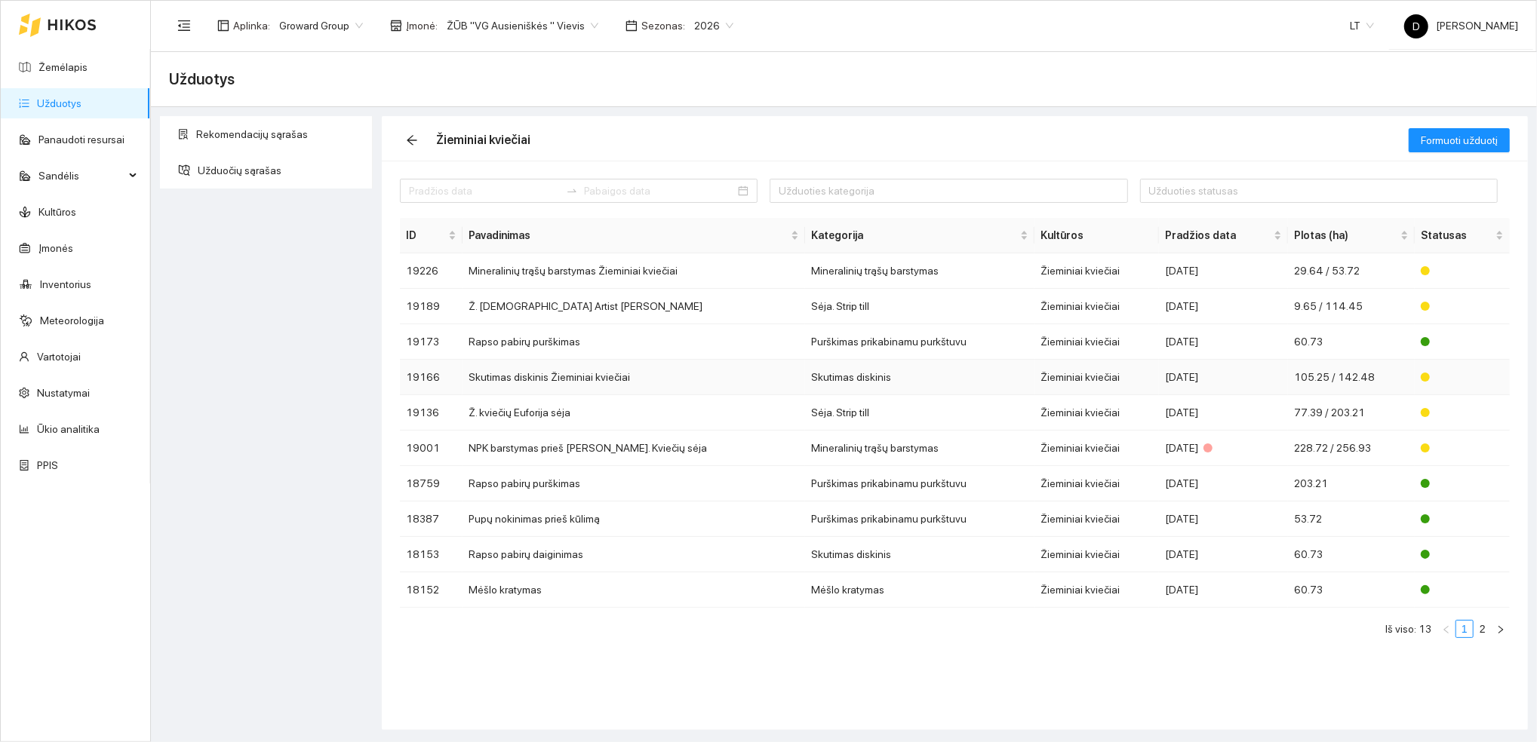
click at [559, 378] on td "Skutimas diskinis Žieminiai kviečiai" at bounding box center [634, 377] width 343 height 35
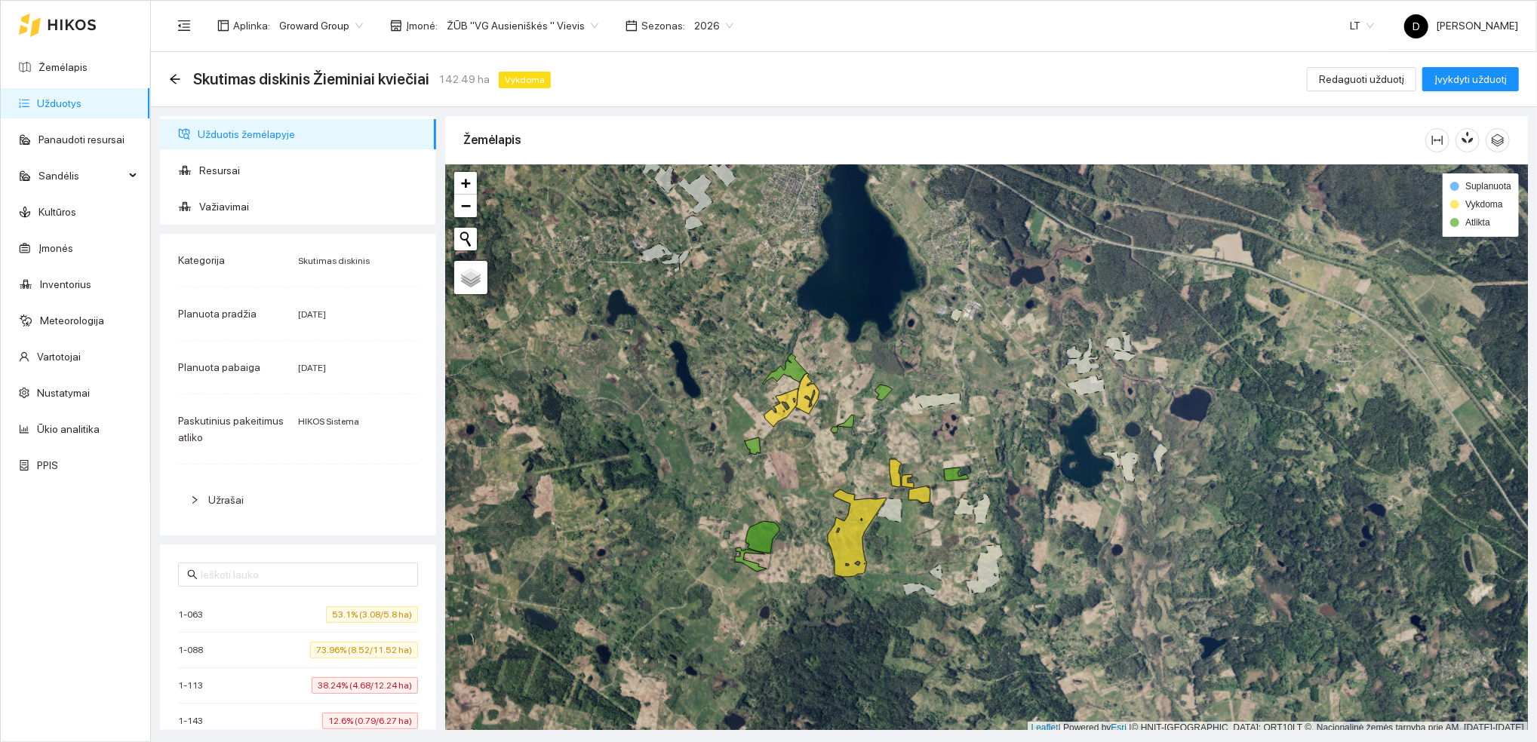
scroll to position [4, 0]
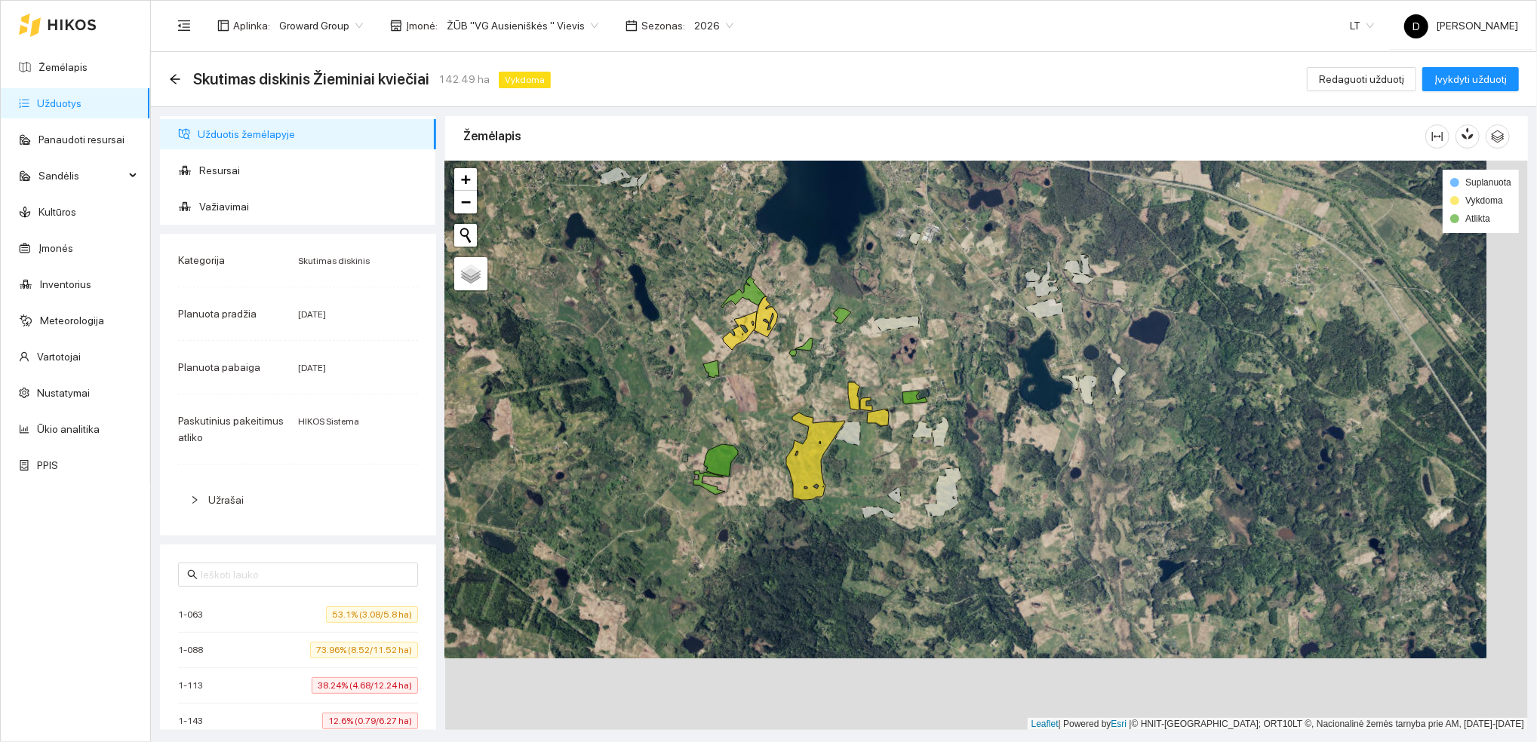
drag, startPoint x: 812, startPoint y: 466, endPoint x: 770, endPoint y: 388, distance: 88.1
click at [770, 388] on div at bounding box center [986, 446] width 1083 height 570
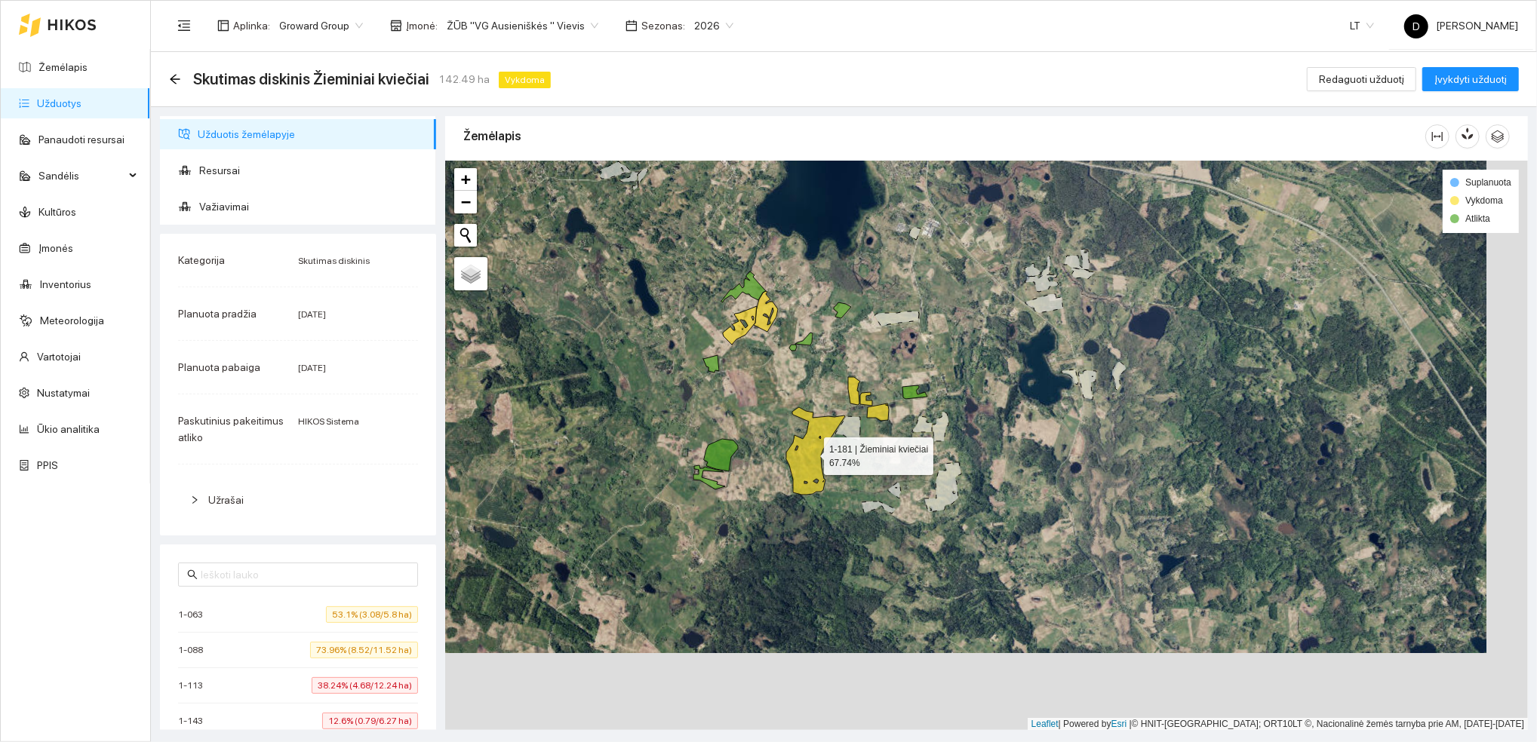
click at [804, 463] on icon at bounding box center [815, 451] width 59 height 88
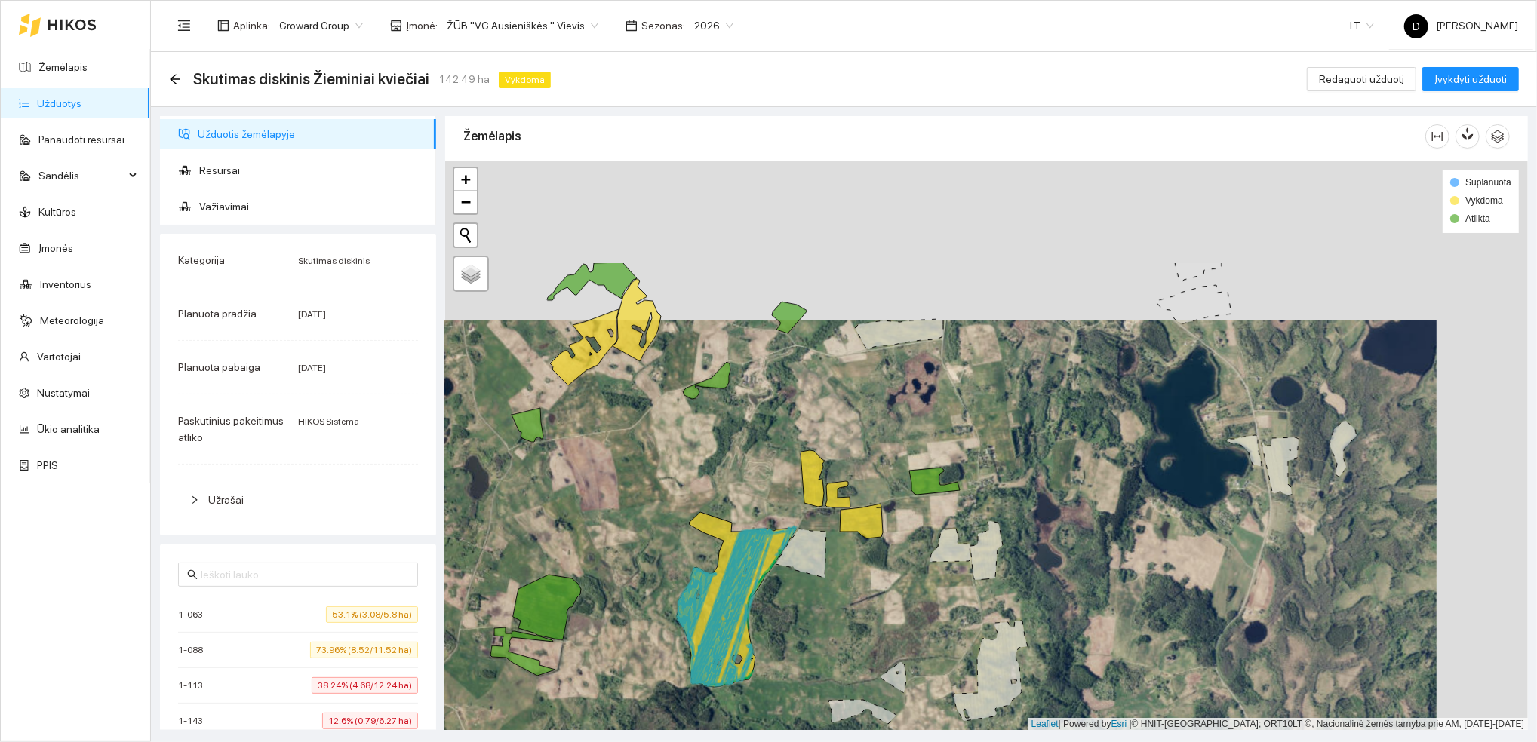
drag, startPoint x: 848, startPoint y: 280, endPoint x: 749, endPoint y: 450, distance: 197.1
click at [750, 451] on div at bounding box center [986, 446] width 1083 height 570
